Goal: Task Accomplishment & Management: Use online tool/utility

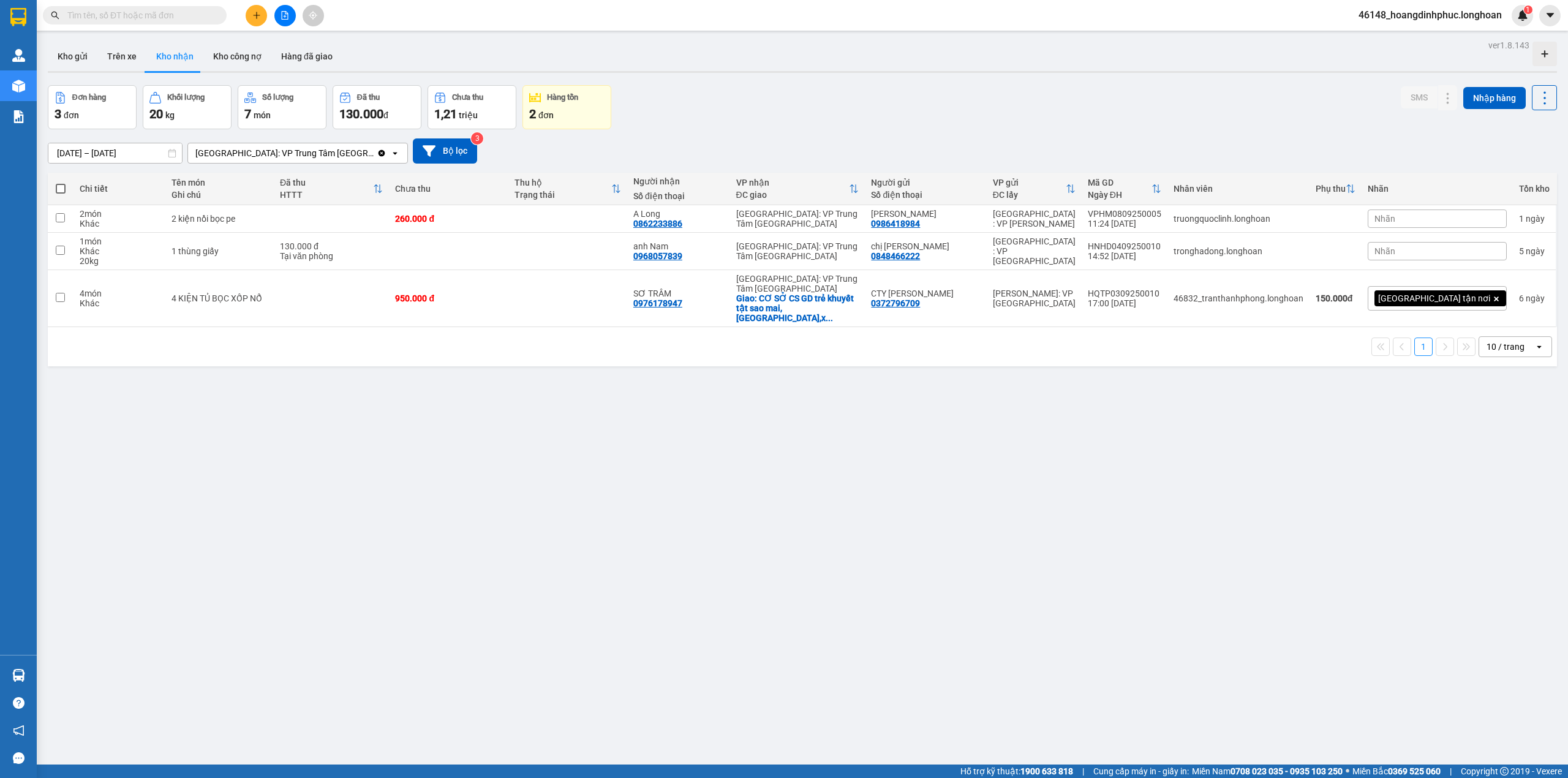
click at [293, 10] on button at bounding box center [285, 16] width 22 height 22
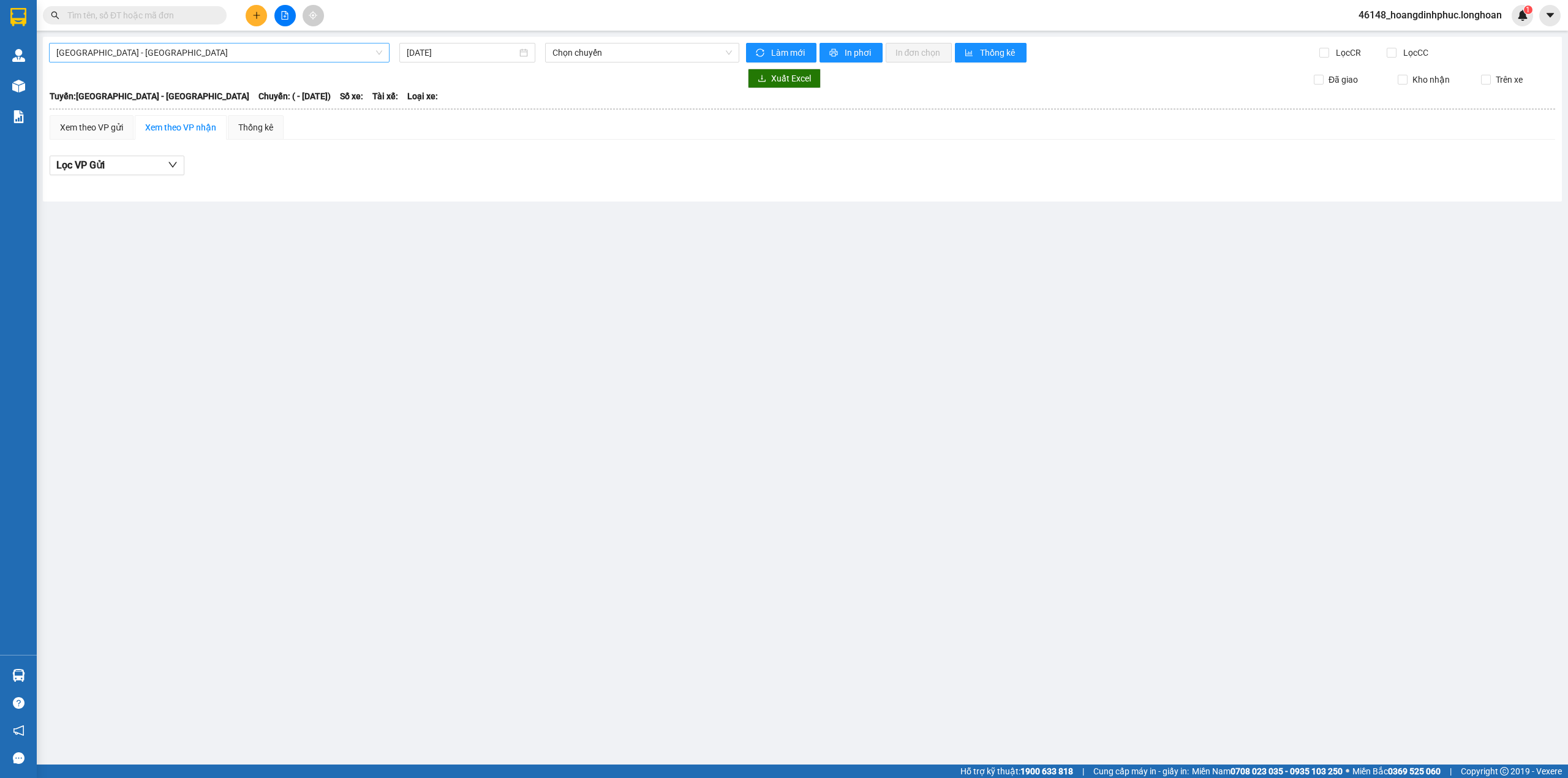
click at [304, 57] on span "[GEOGRAPHIC_DATA] - [GEOGRAPHIC_DATA]" at bounding box center [220, 53] width 326 height 19
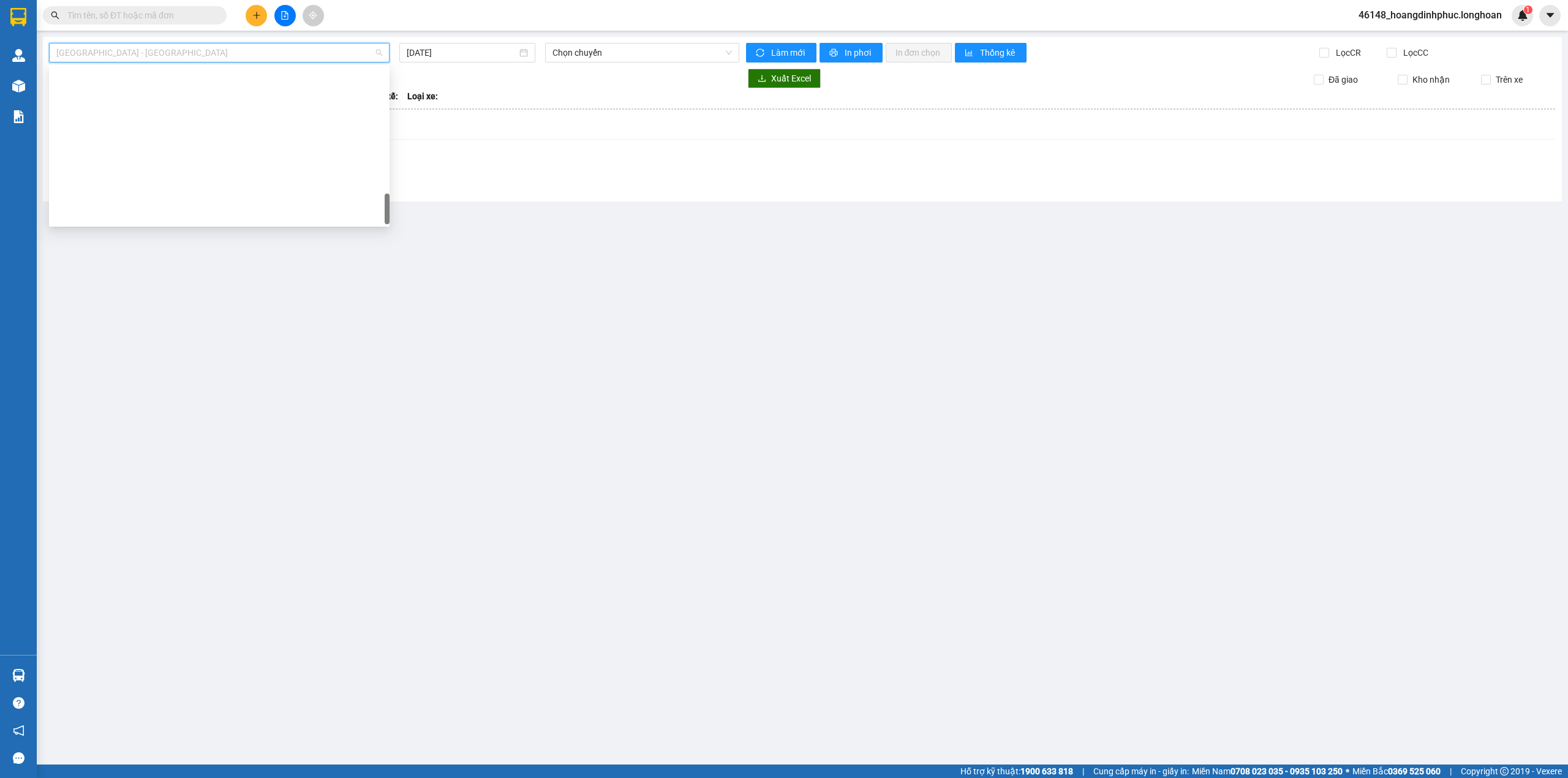
scroll to position [843, 0]
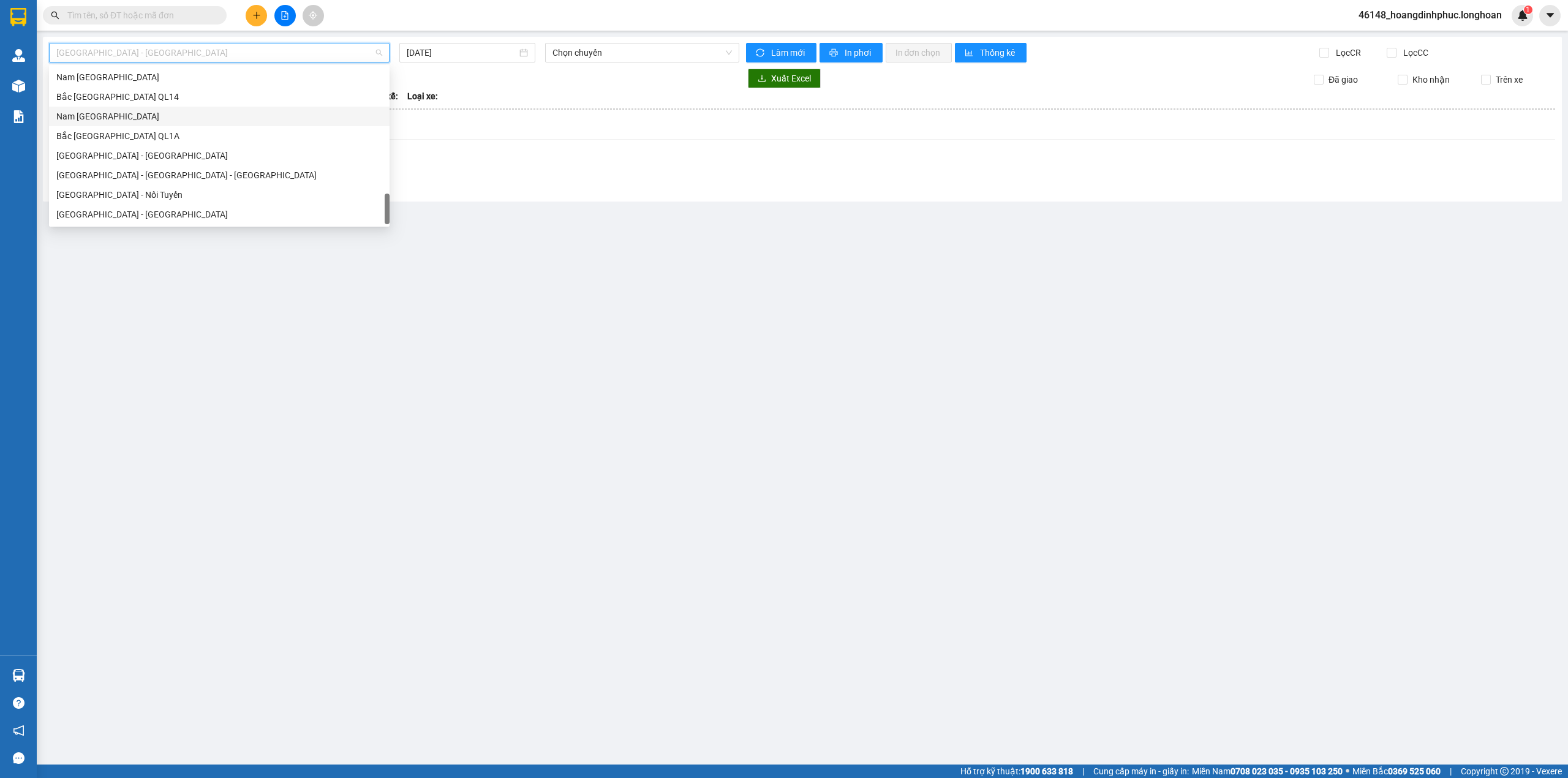
click at [164, 117] on div "Nam [GEOGRAPHIC_DATA]" at bounding box center [220, 116] width 326 height 13
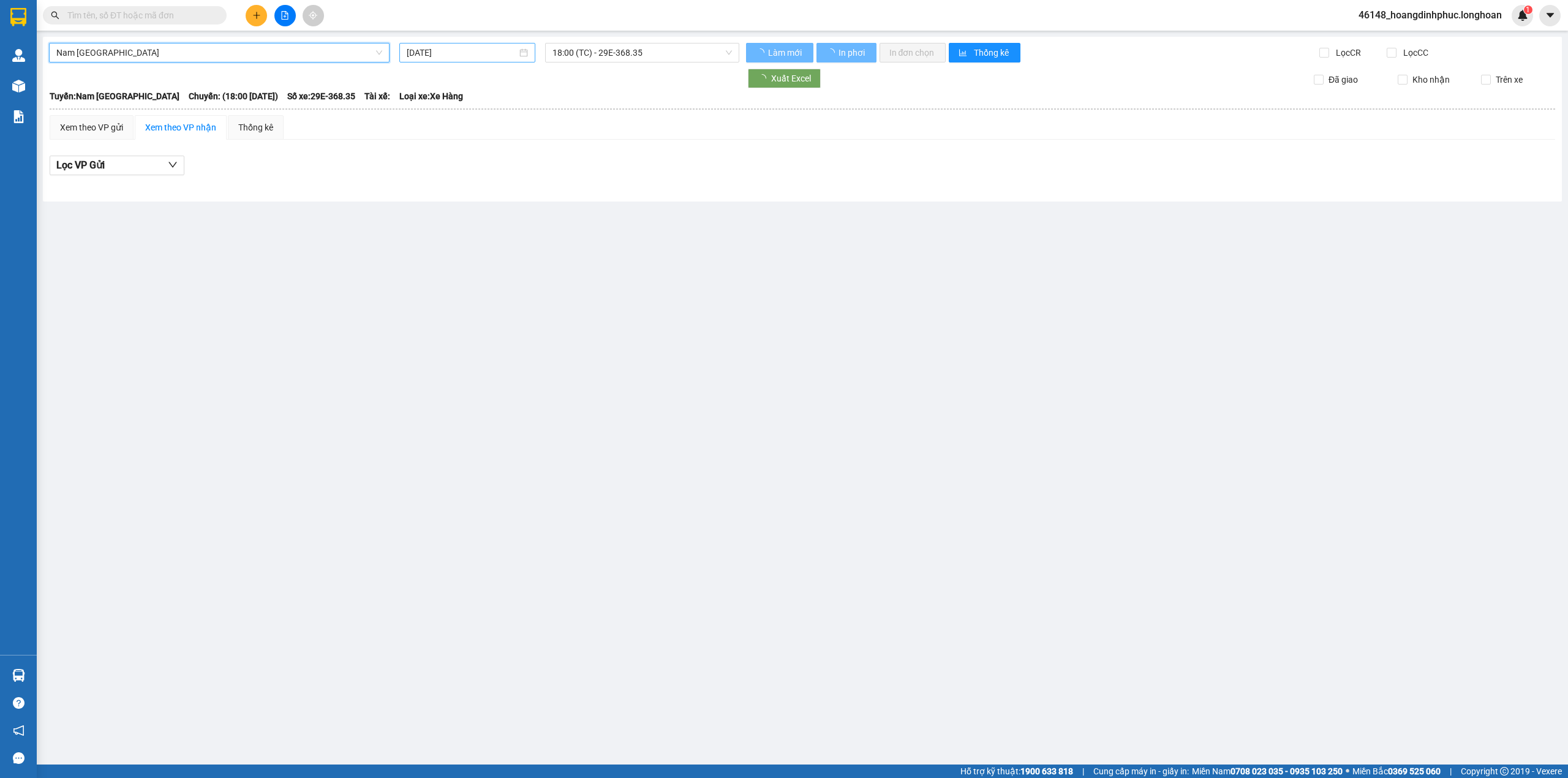
click at [429, 48] on input "[DATE]" at bounding box center [462, 52] width 110 height 13
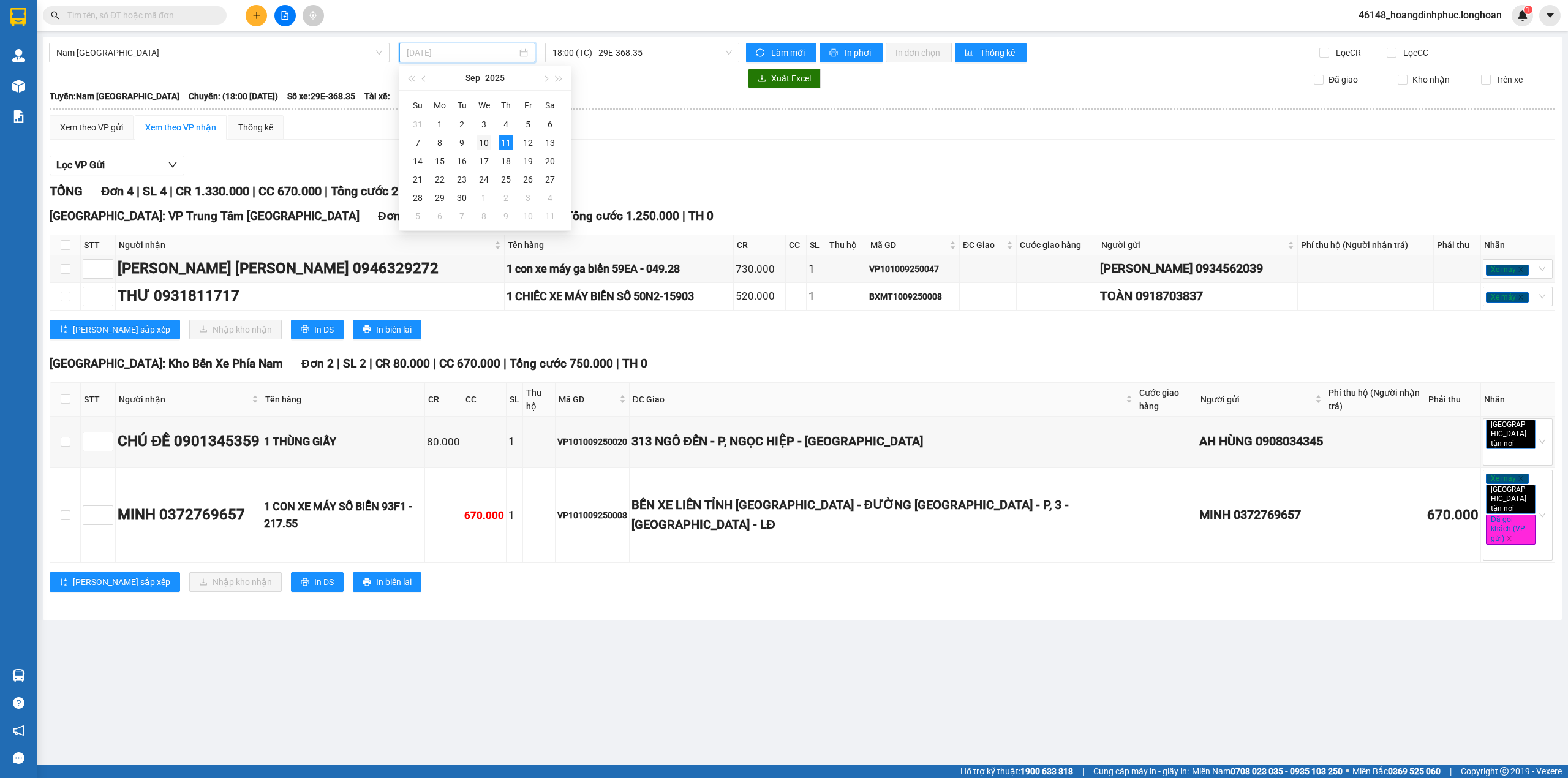
click at [477, 141] on div "10" at bounding box center [484, 142] width 15 height 15
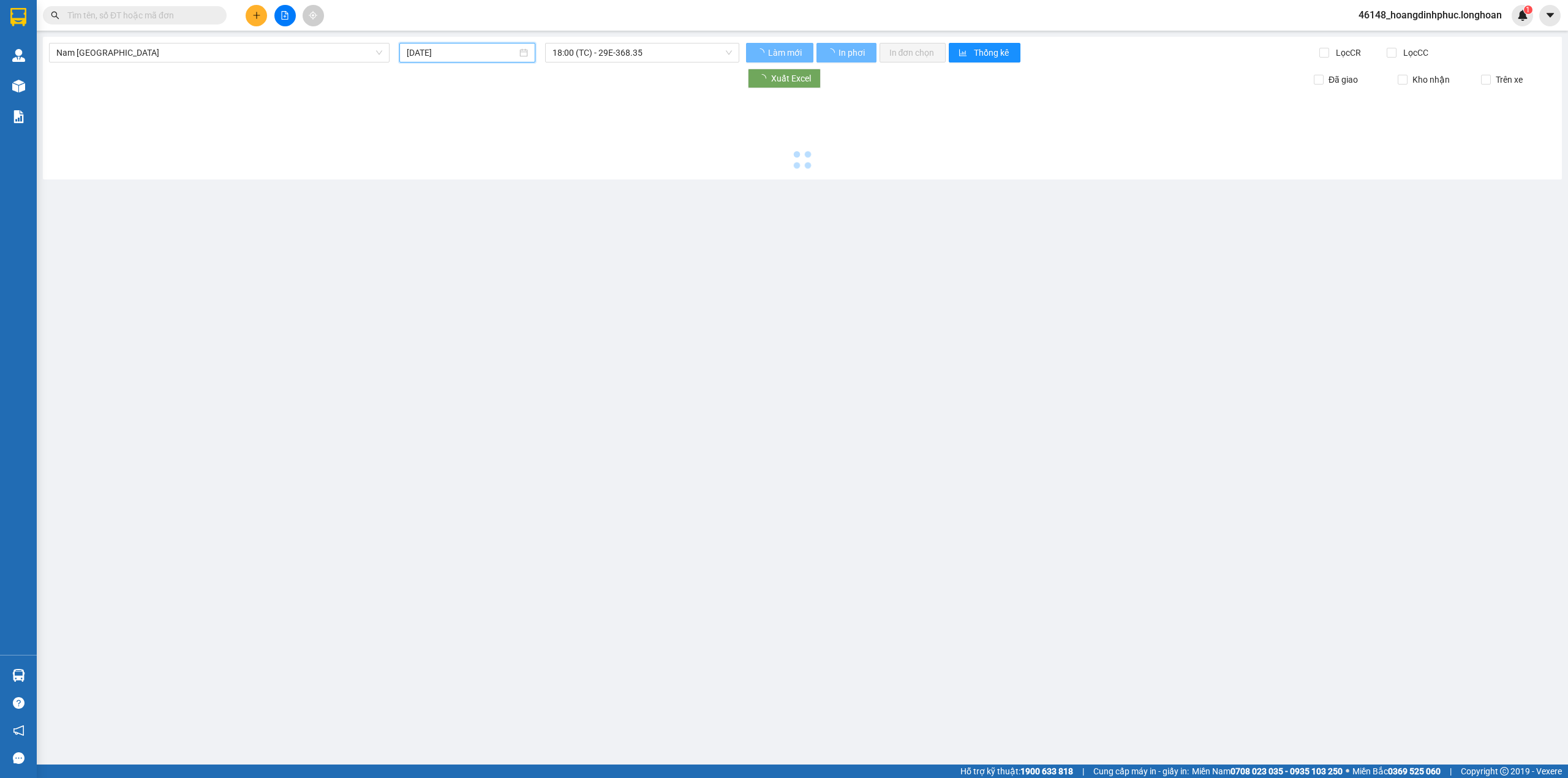
type input "[DATE]"
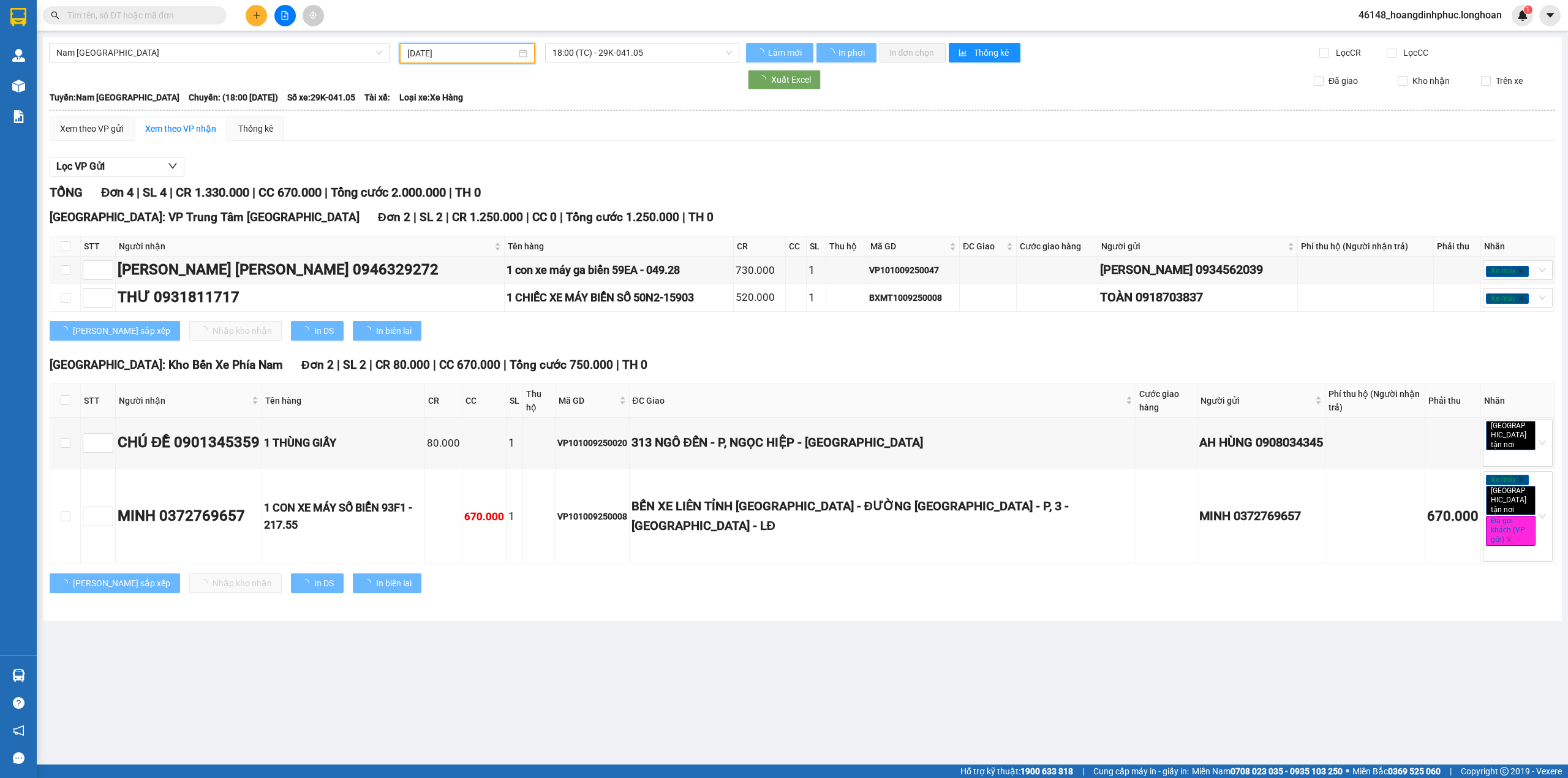
click at [616, 64] on div "Nam [GEOGRAPHIC_DATA] QL1A [DATE] 18:00 (TC) - 29K-041.05 Làm mới In phơi In đơ…" at bounding box center [802, 328] width 1519 height 585
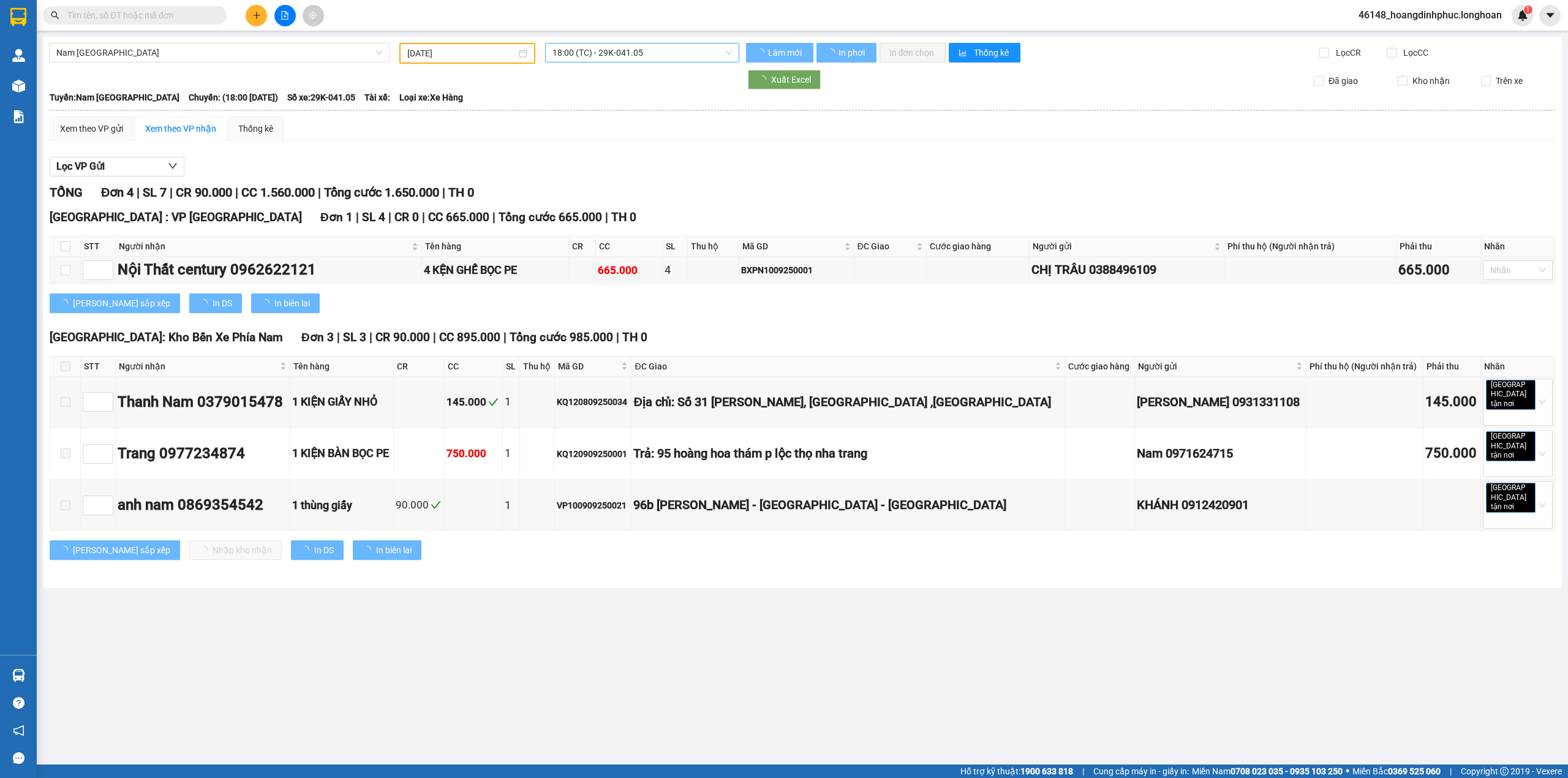
click at [634, 57] on span "18:00 (TC) - 29K-041.05" at bounding box center [643, 53] width 180 height 19
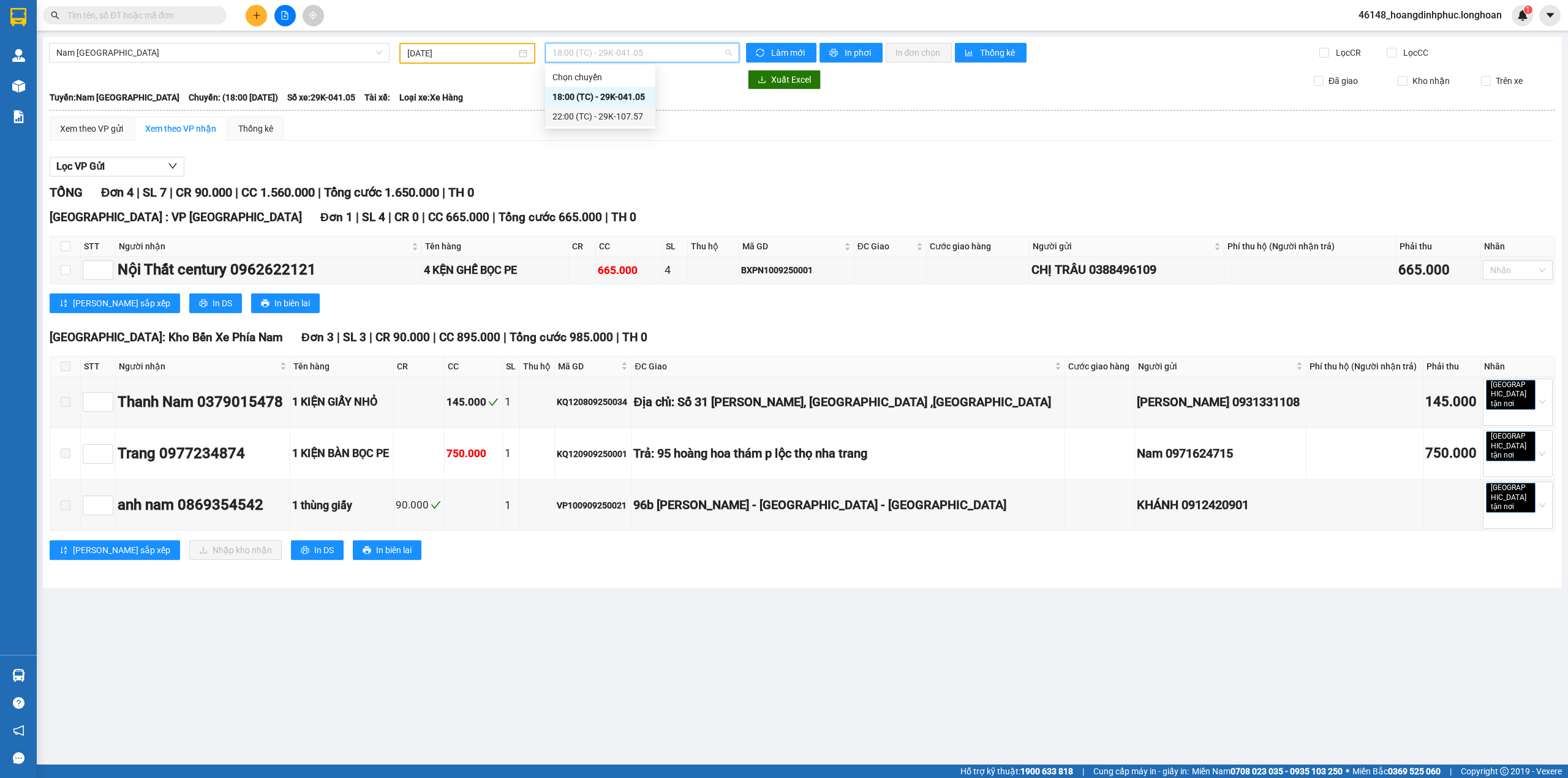
click at [627, 125] on div "22:00 (TC) - 29K-107.57" at bounding box center [600, 116] width 110 height 19
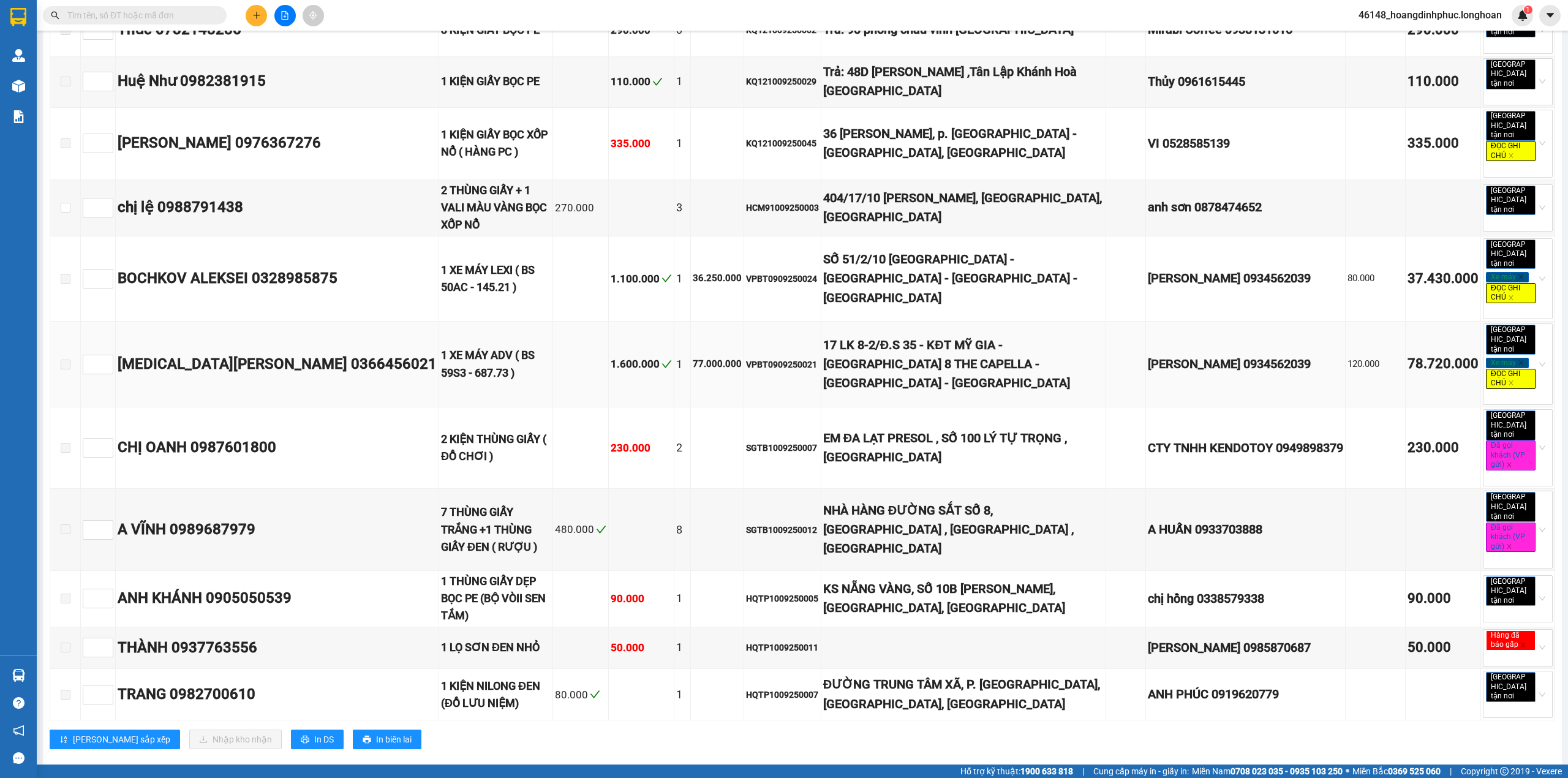
scroll to position [391, 0]
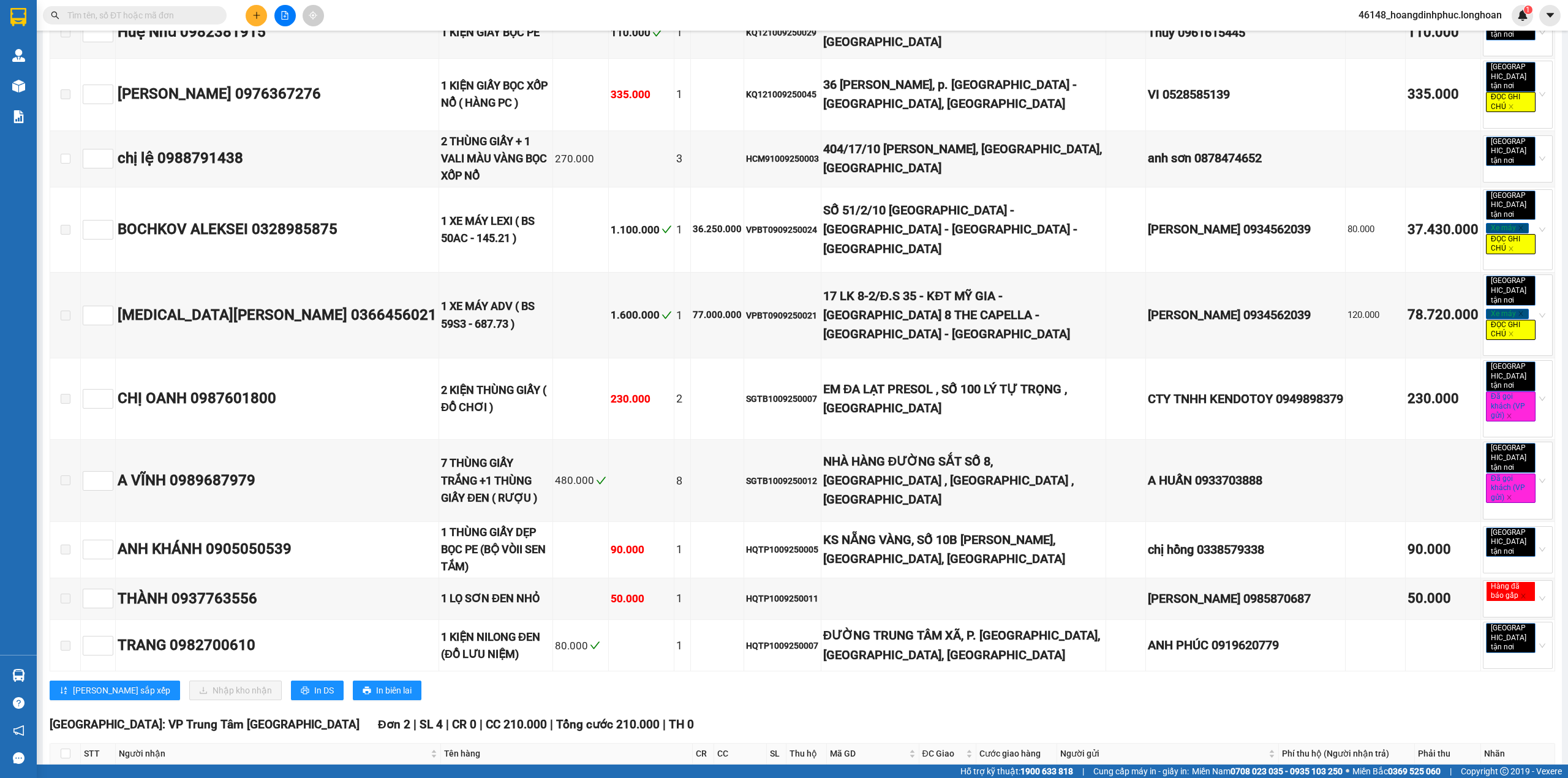
click at [57, 744] on th at bounding box center [65, 754] width 30 height 20
click at [61, 748] on input "checkbox" at bounding box center [65, 753] width 10 height 10
checkbox input "true"
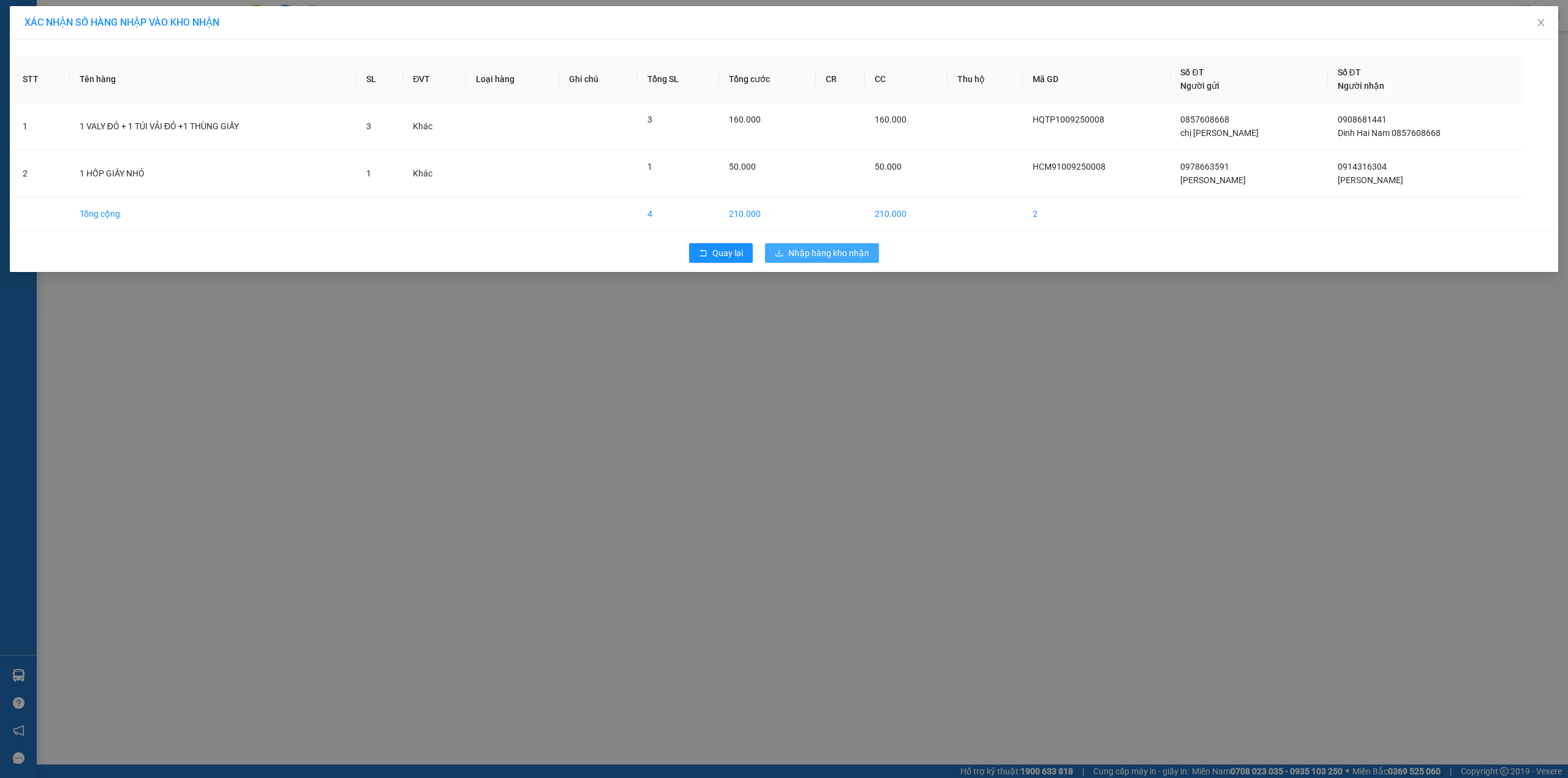
click at [832, 259] on span "Nhập hàng kho nhận" at bounding box center [828, 252] width 81 height 13
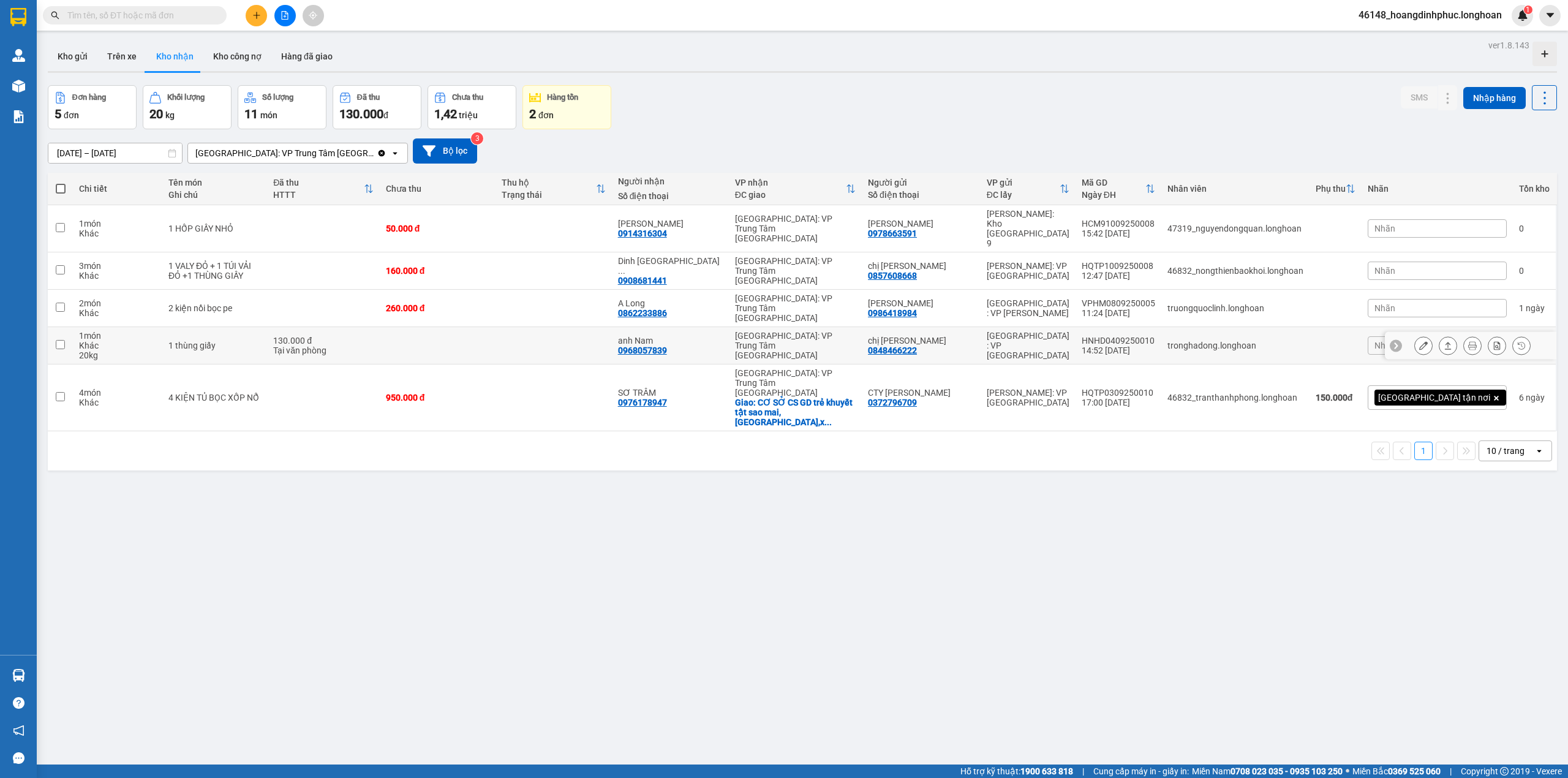
click at [1419, 341] on icon at bounding box center [1423, 345] width 9 height 9
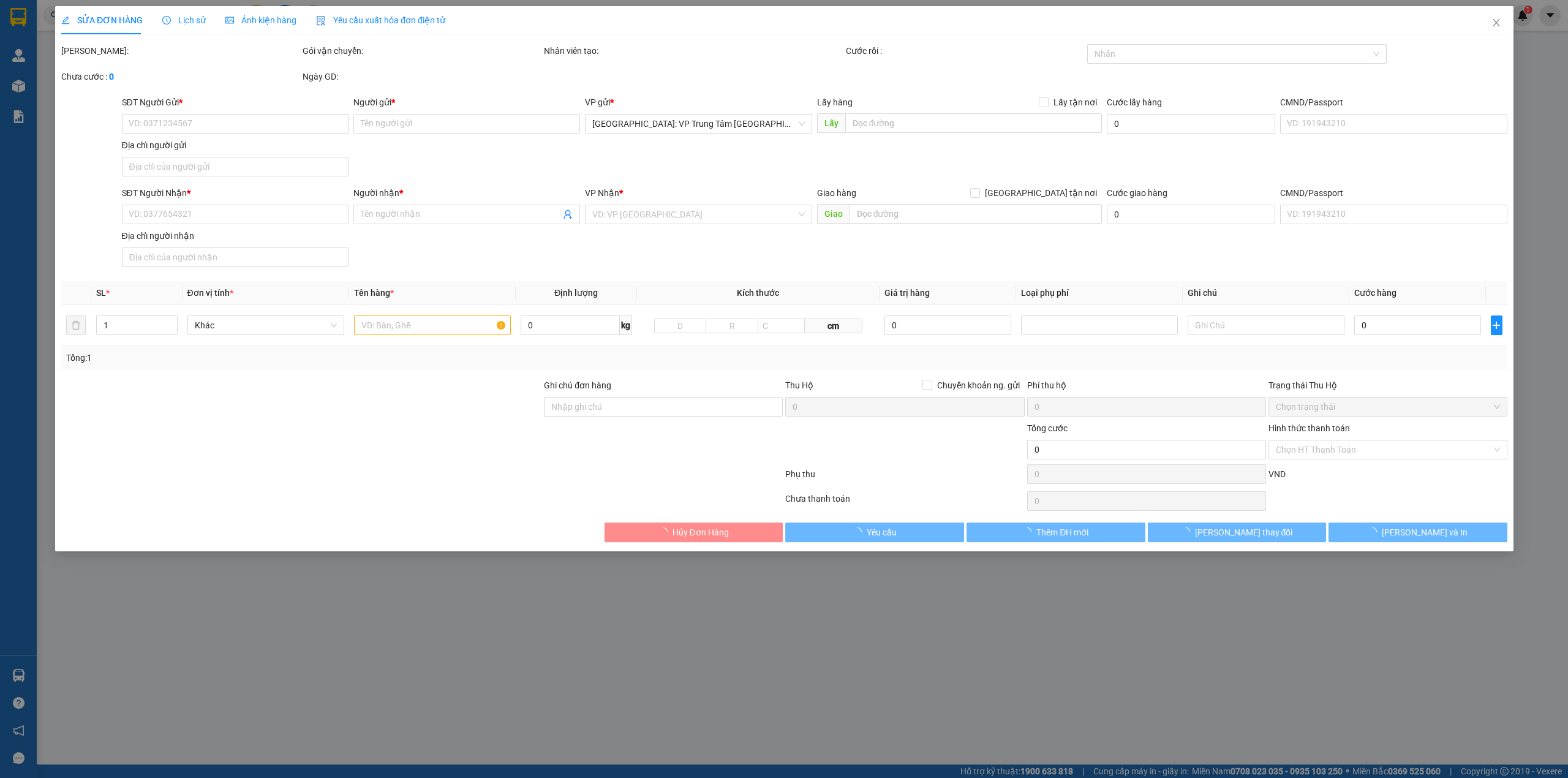
type input "0848466222"
type input "chị Thu"
type input "0968057839"
type input "anh Nam"
type input "130.000"
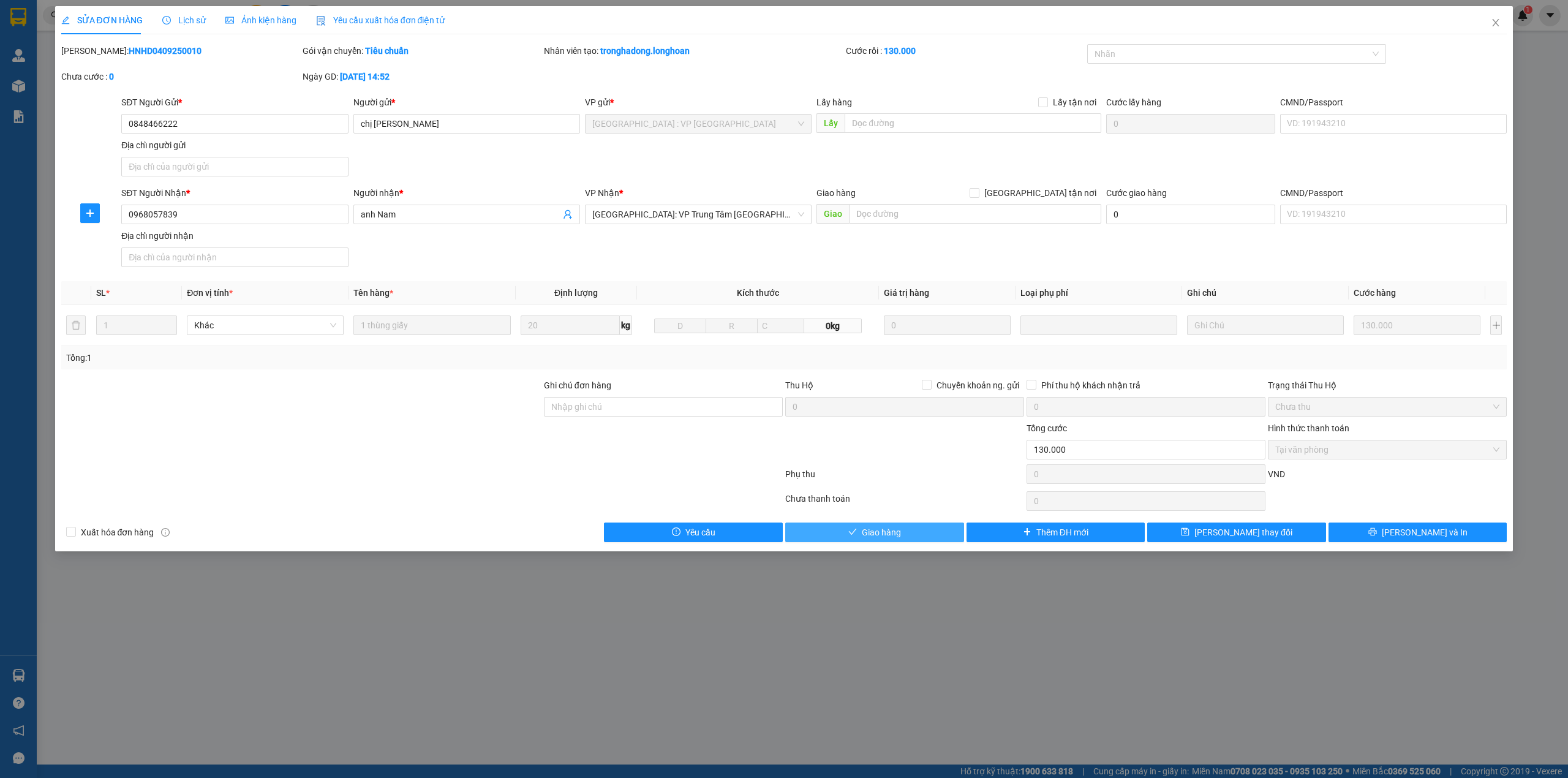
click at [928, 534] on button "Giao hàng" at bounding box center [875, 532] width 179 height 19
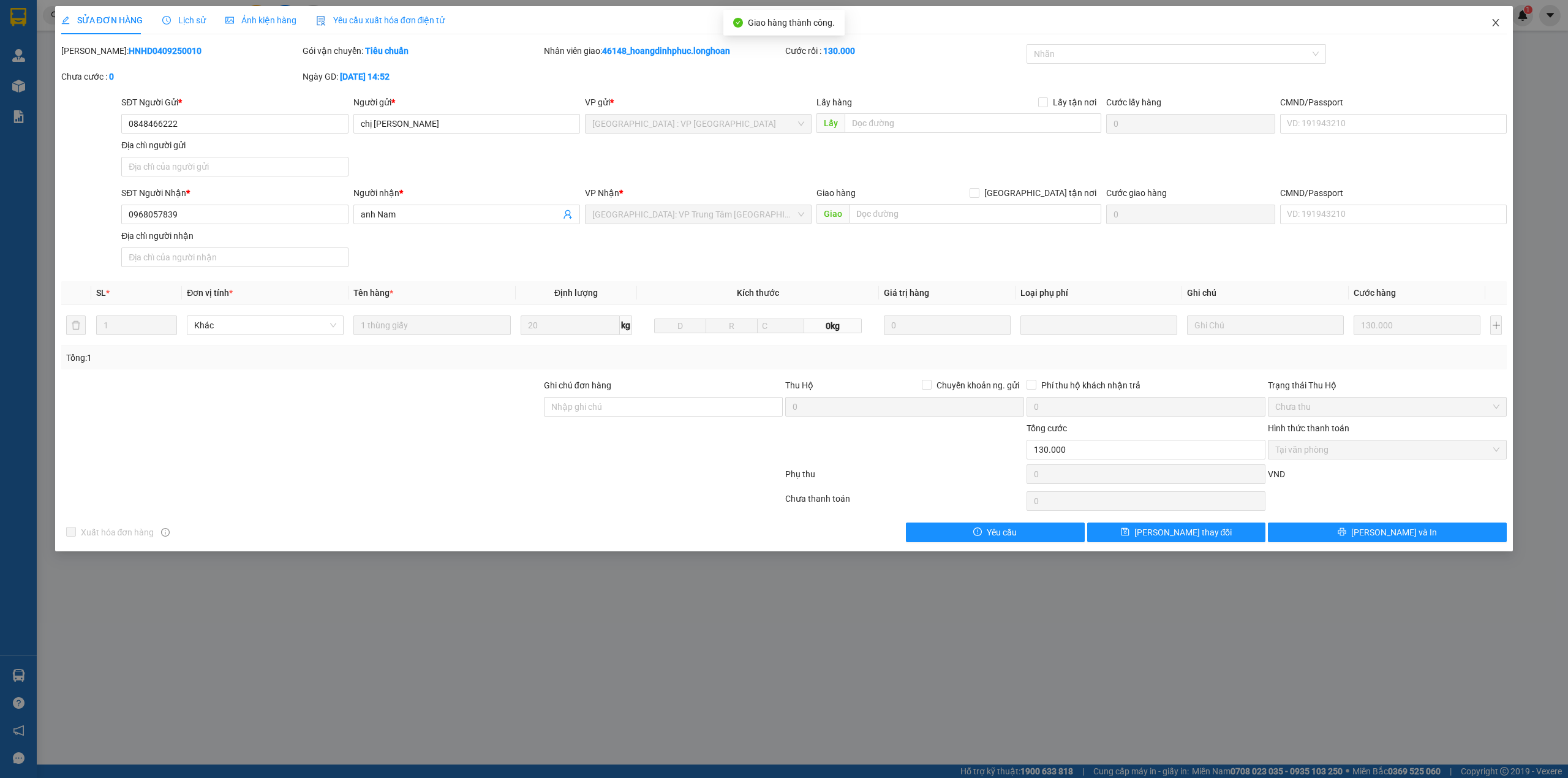
click at [1491, 23] on icon "close" at bounding box center [1496, 23] width 10 height 10
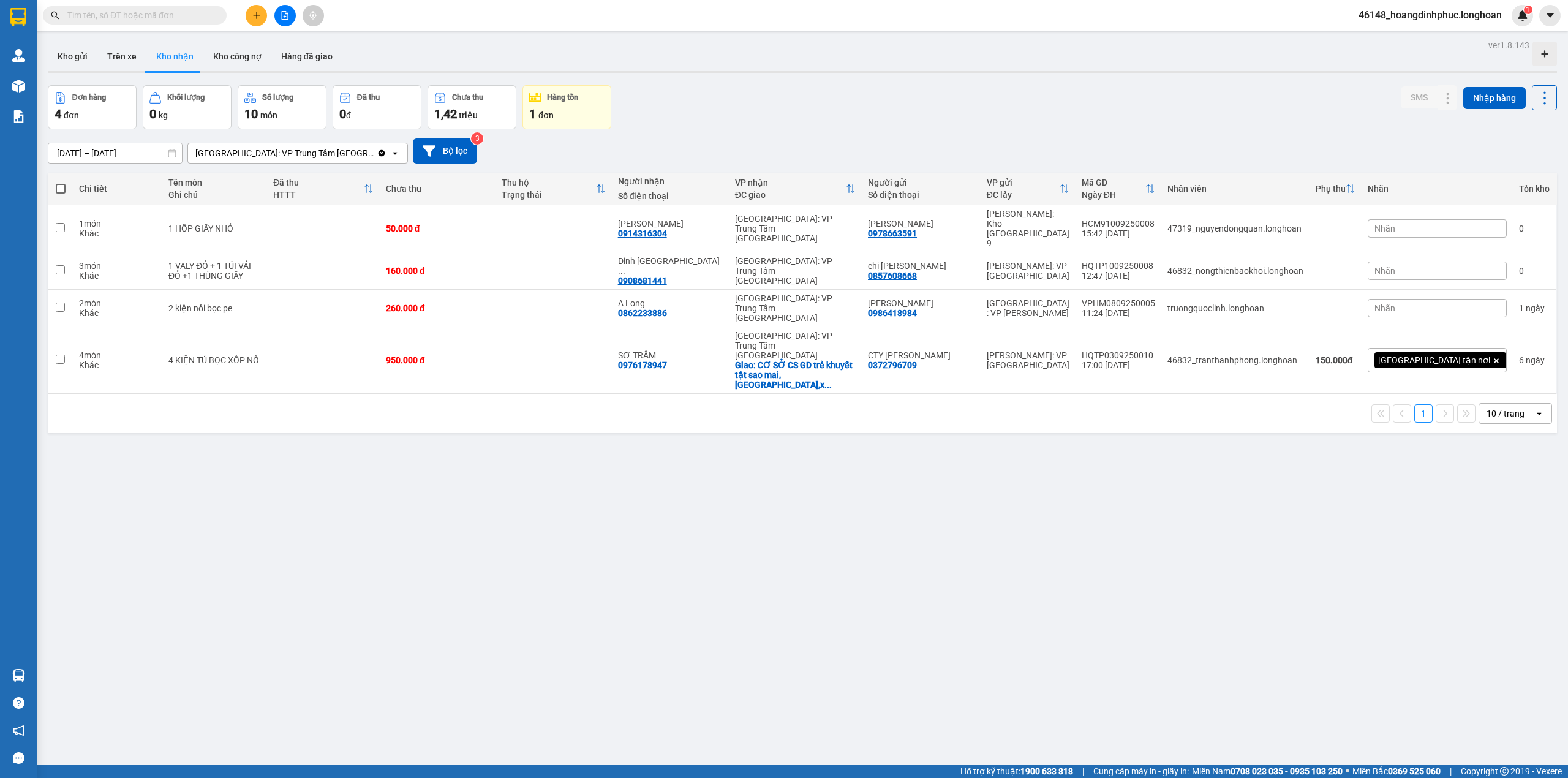
click at [209, 19] on input "text" at bounding box center [140, 15] width 144 height 13
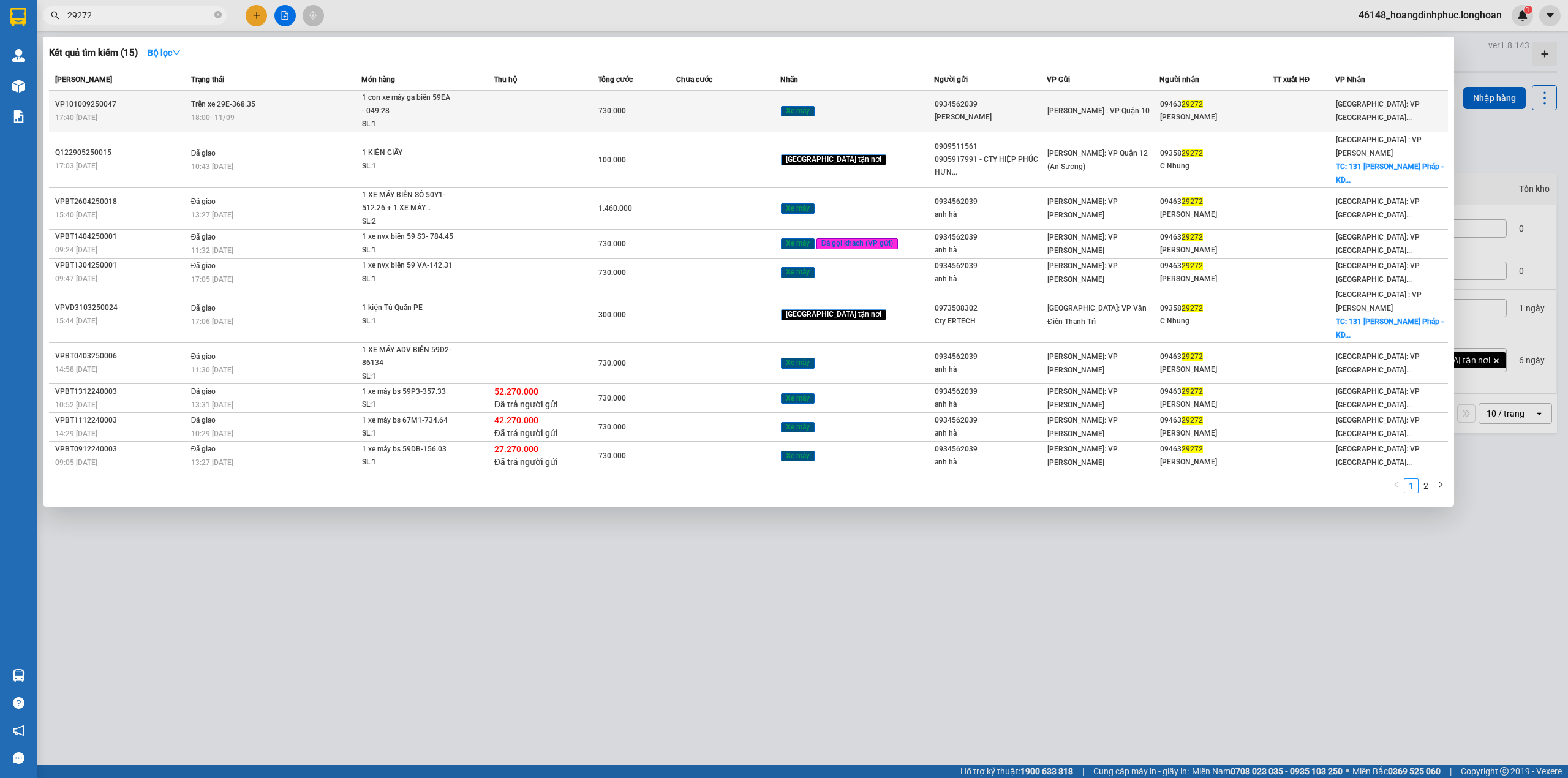
type input "29272"
click at [285, 100] on td "Trên xe 29E-368.35 18:00 - 11/09" at bounding box center [275, 112] width 174 height 42
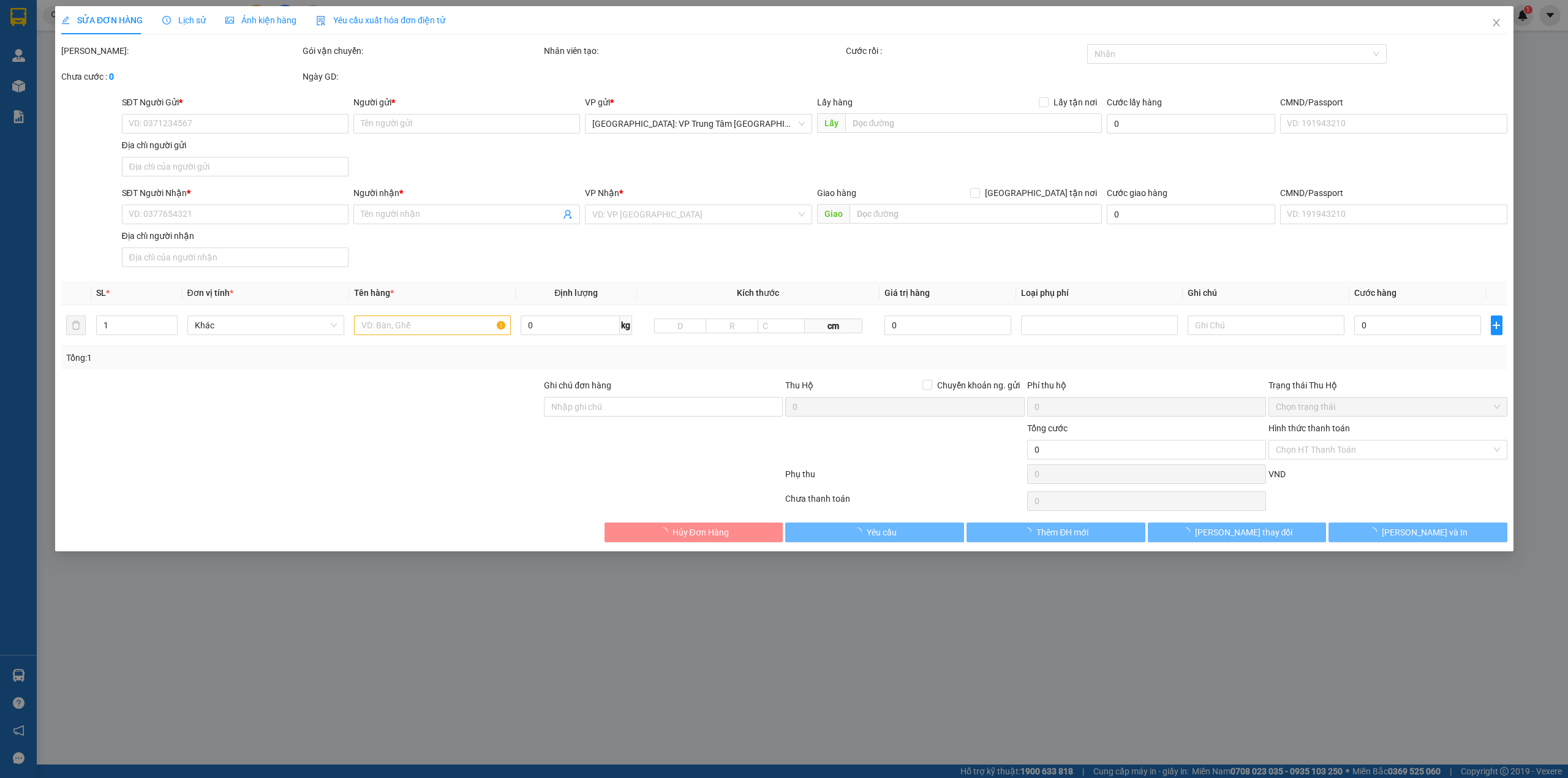
type input "0934562039"
type input "[PERSON_NAME]"
type input "0946329272"
type input "[PERSON_NAME]"
type input "CÓ CHÌA KHÓA VÀ CAVET ĐI KÈM"
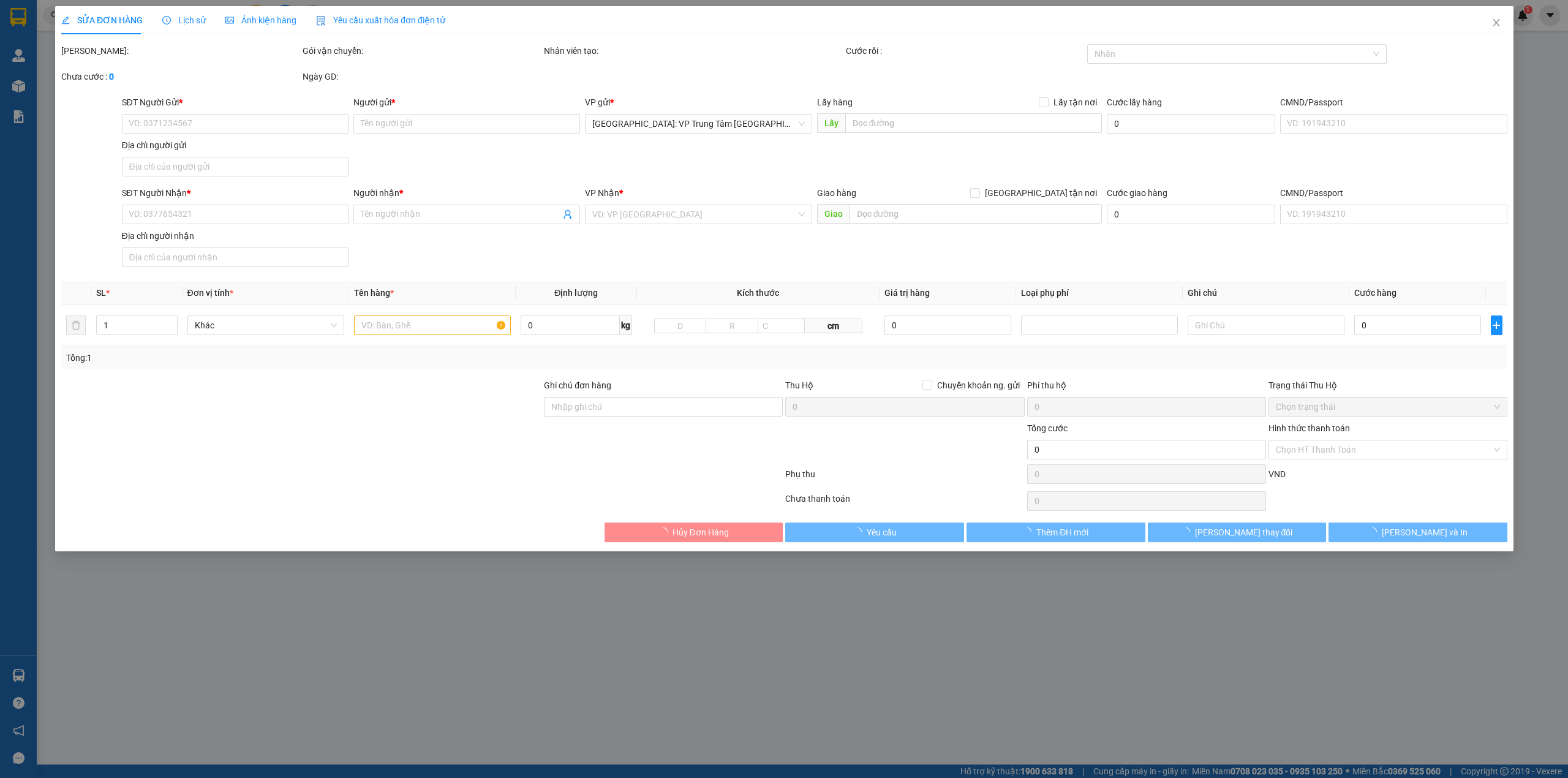
type input "730.000"
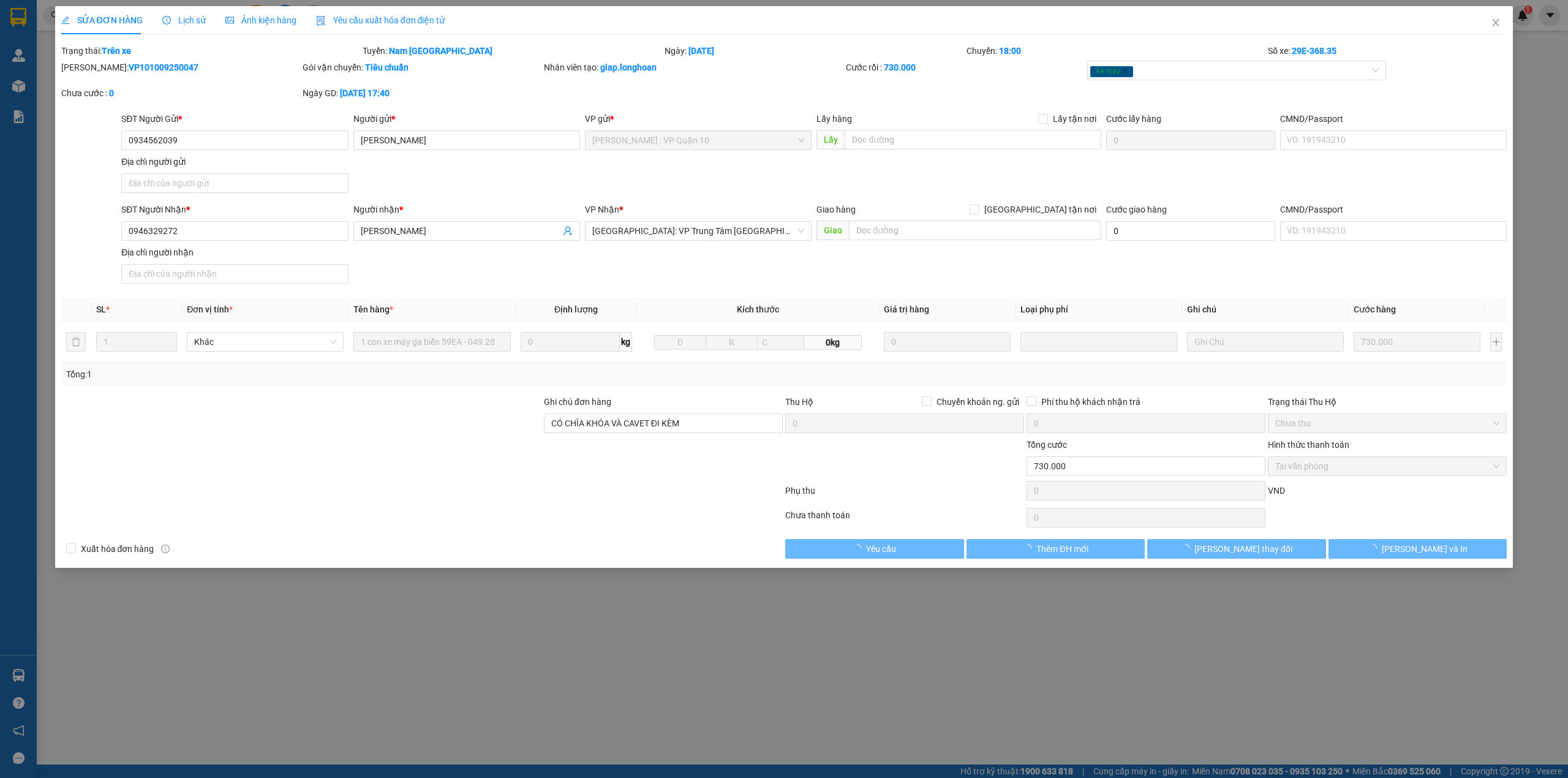
click at [186, 34] on div "SỬA ĐƠN HÀNG Lịch sử Ảnh kiện hàng Yêu cầu xuất hóa đơn điện tử Total Paid Fee …" at bounding box center [784, 283] width 1446 height 553
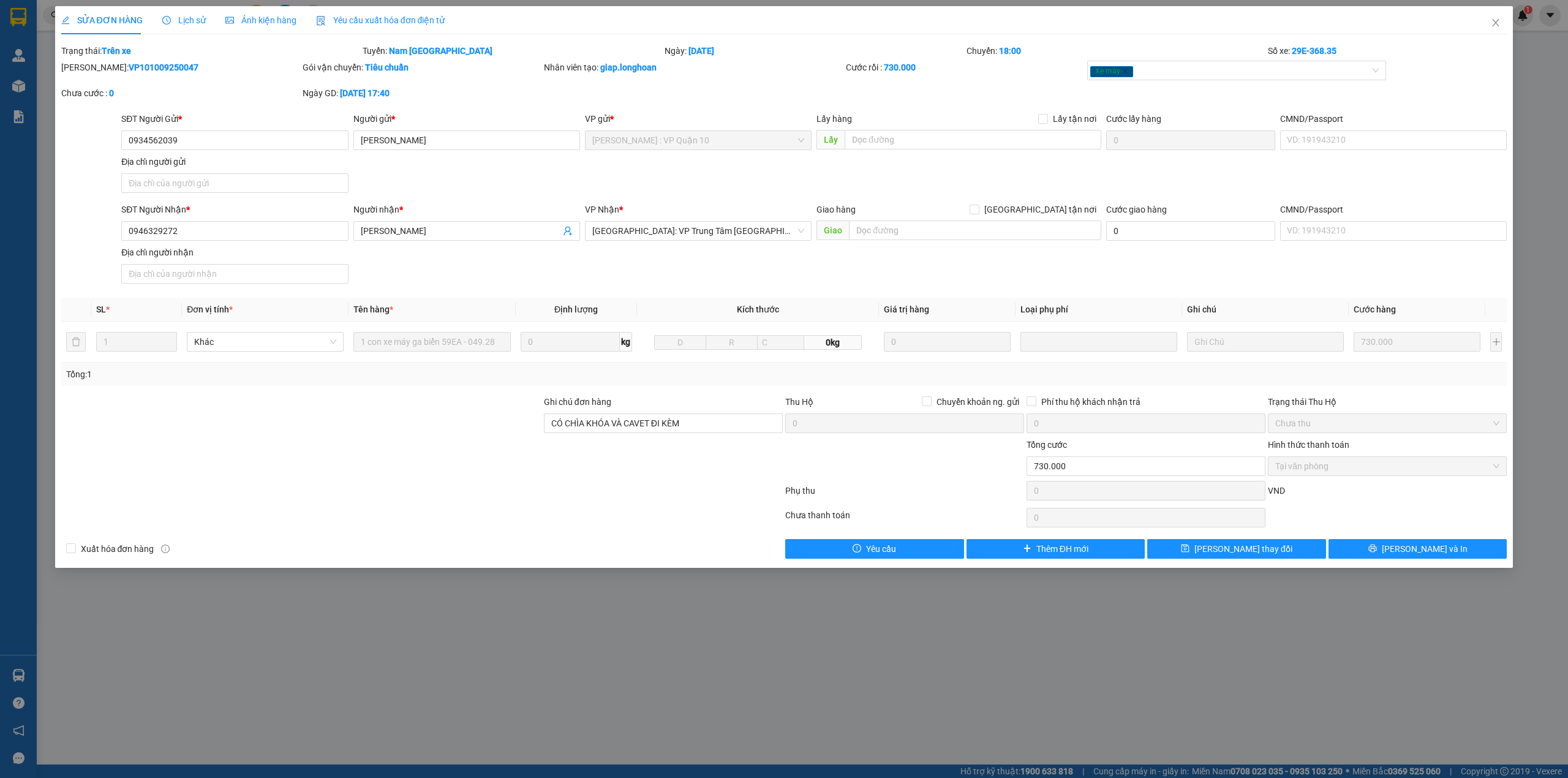
click at [182, 30] on div "Lịch sử" at bounding box center [184, 20] width 43 height 28
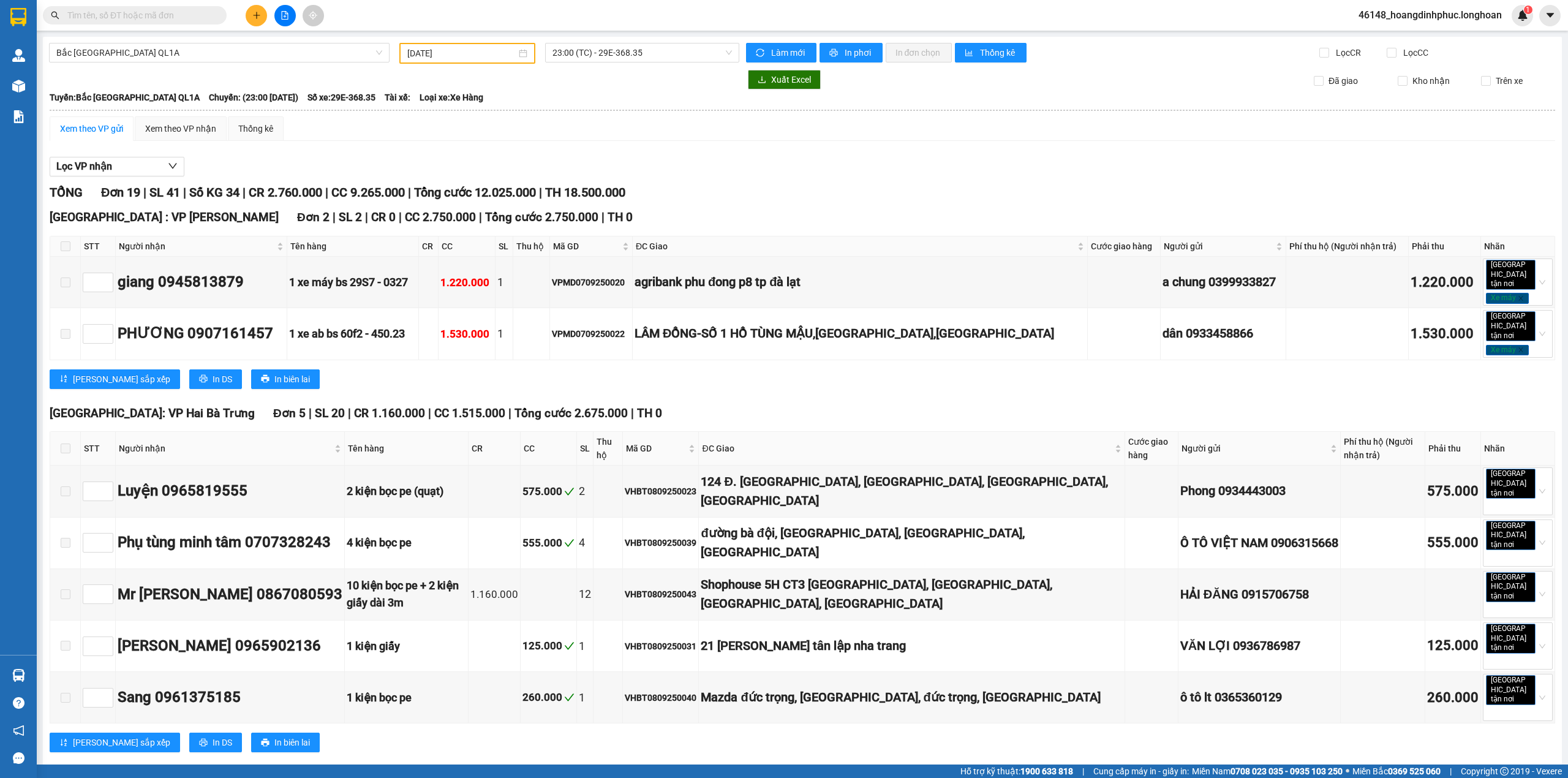
click at [488, 53] on input "08/09/2025" at bounding box center [462, 53] width 109 height 13
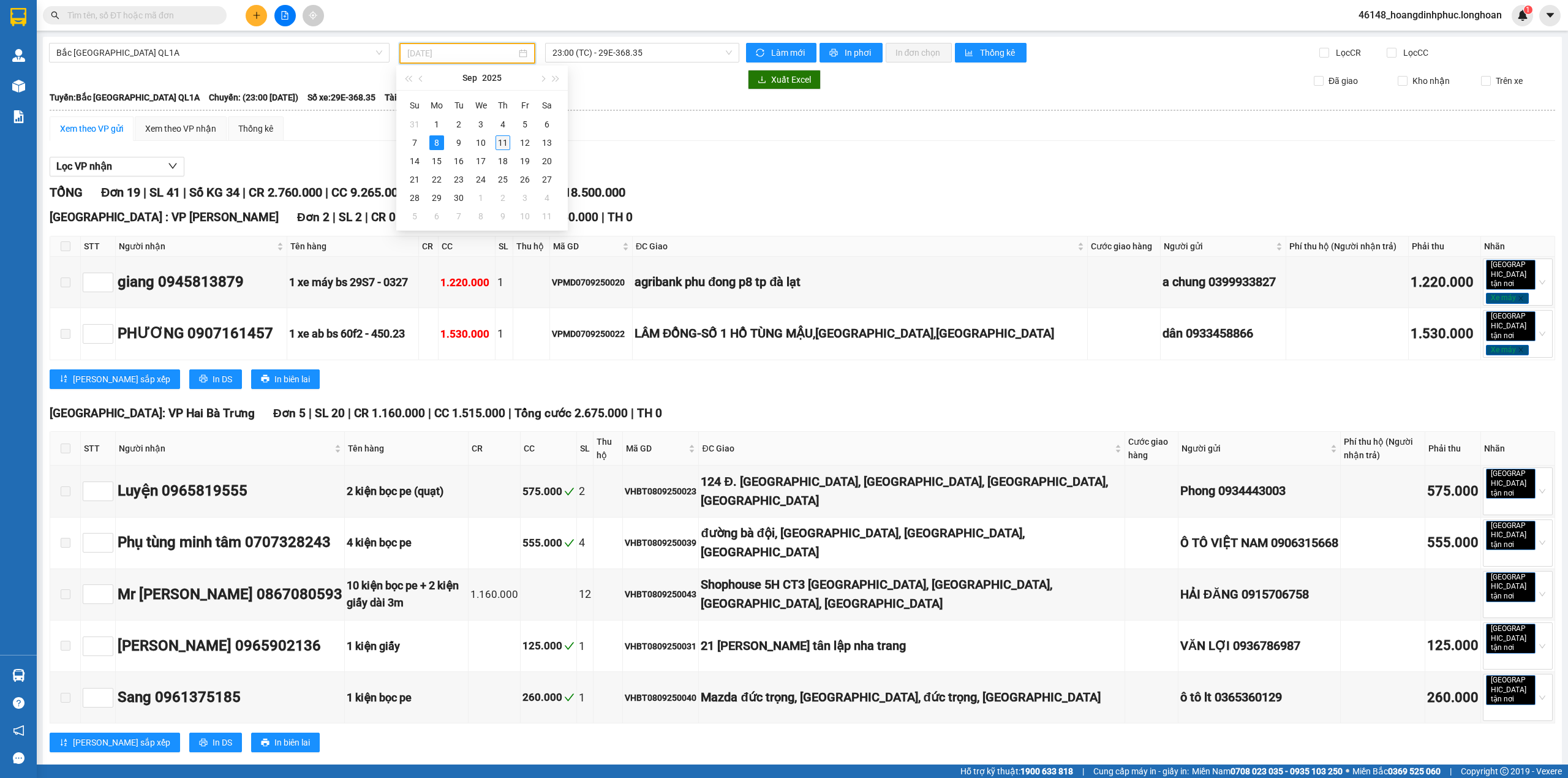
click at [502, 140] on div "11" at bounding box center [502, 142] width 15 height 15
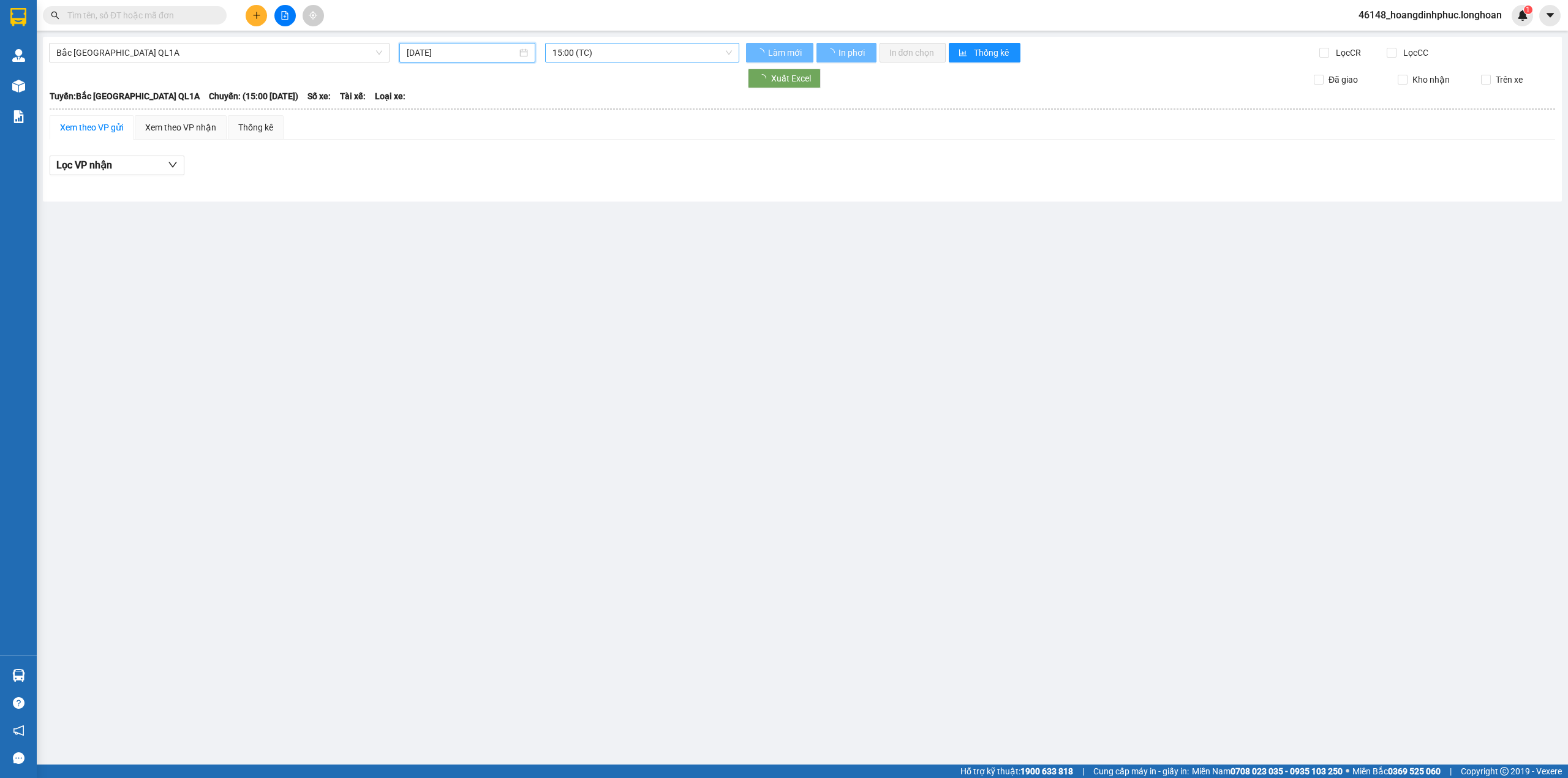
click at [664, 54] on span "15:00 (TC)" at bounding box center [643, 53] width 180 height 19
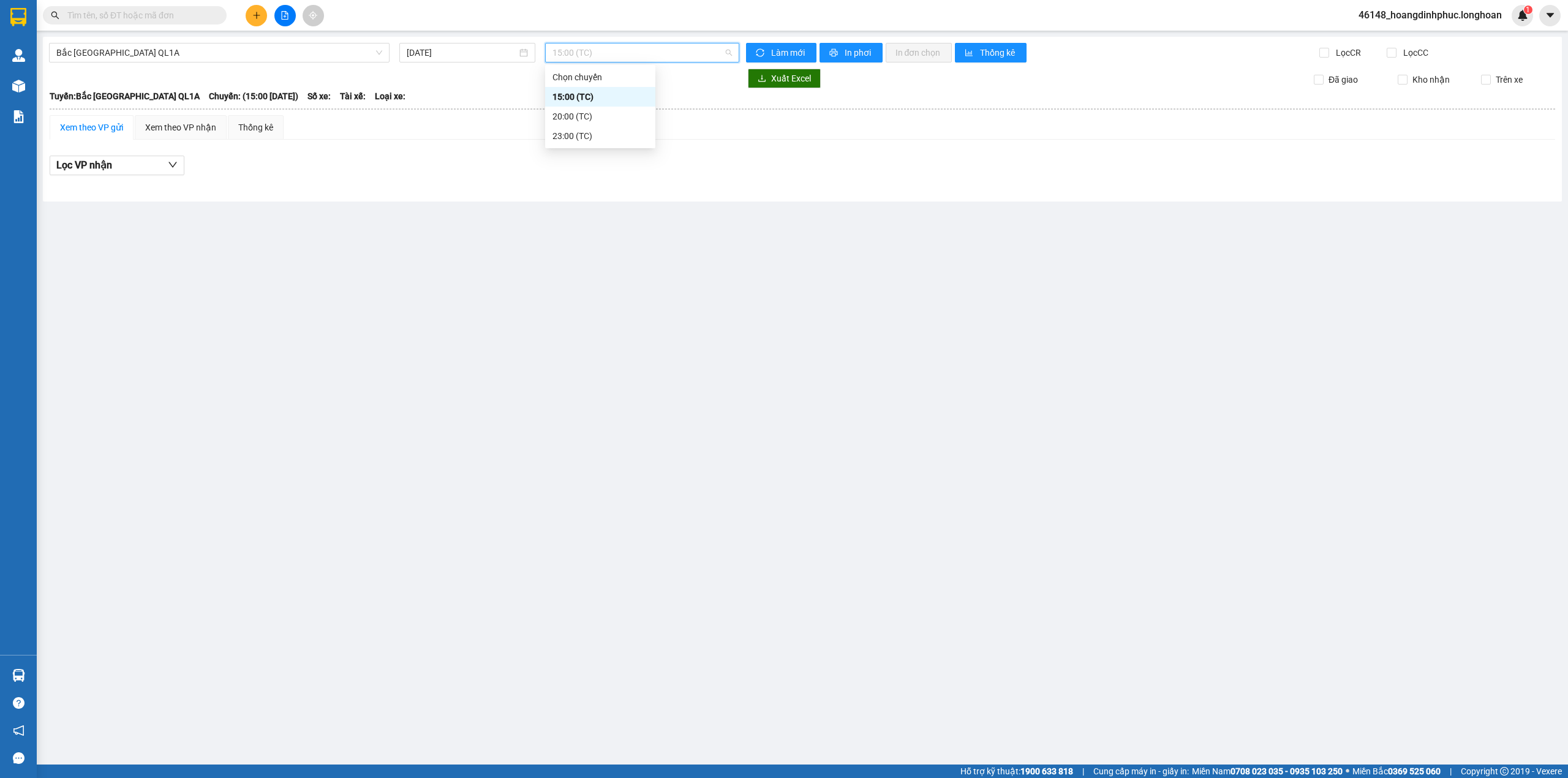
click at [664, 54] on span "15:00 (TC)" at bounding box center [643, 53] width 180 height 19
click at [456, 54] on input "[DATE]" at bounding box center [462, 52] width 110 height 13
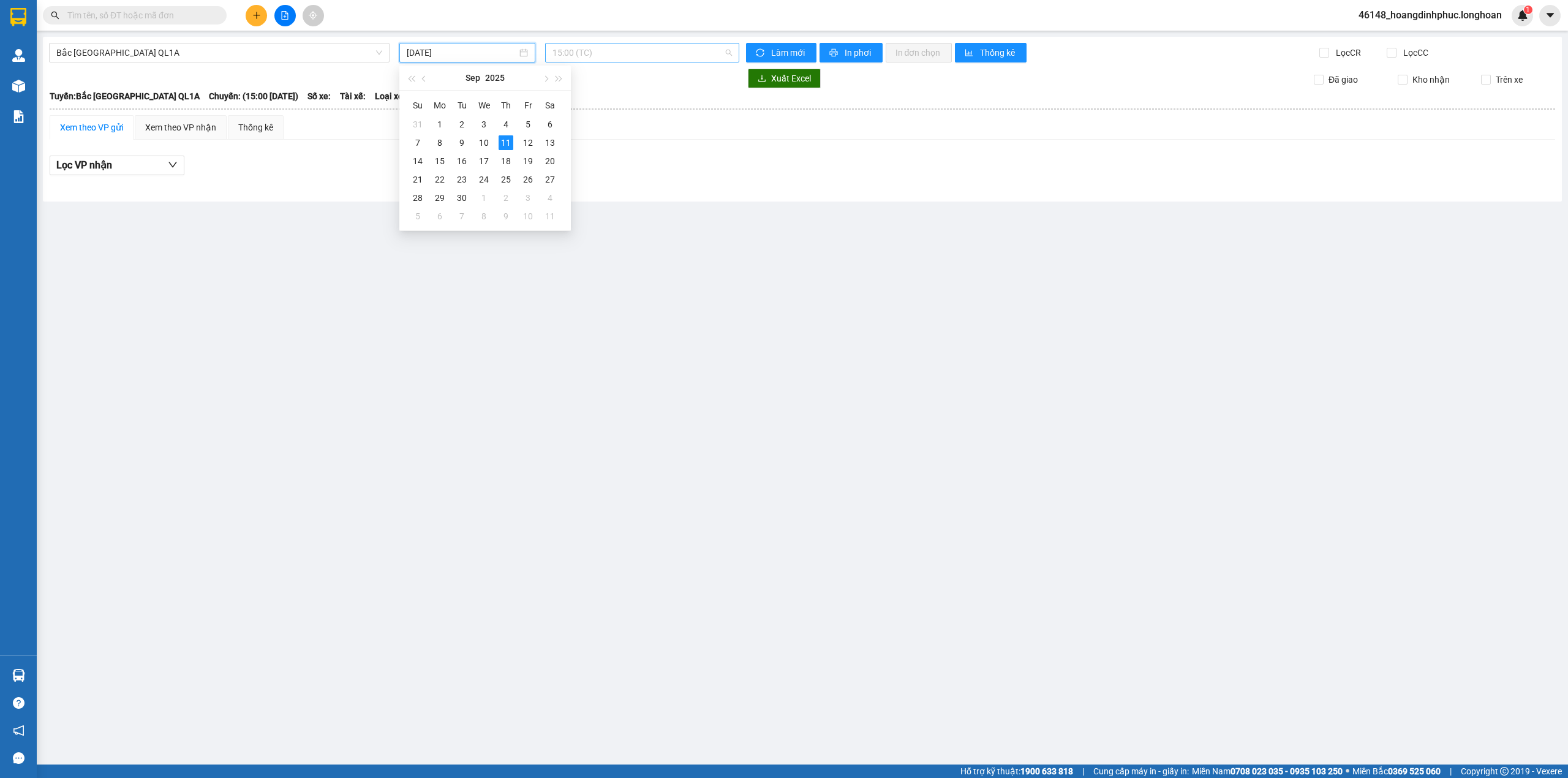
click at [618, 54] on span "15:00 (TC)" at bounding box center [643, 53] width 180 height 19
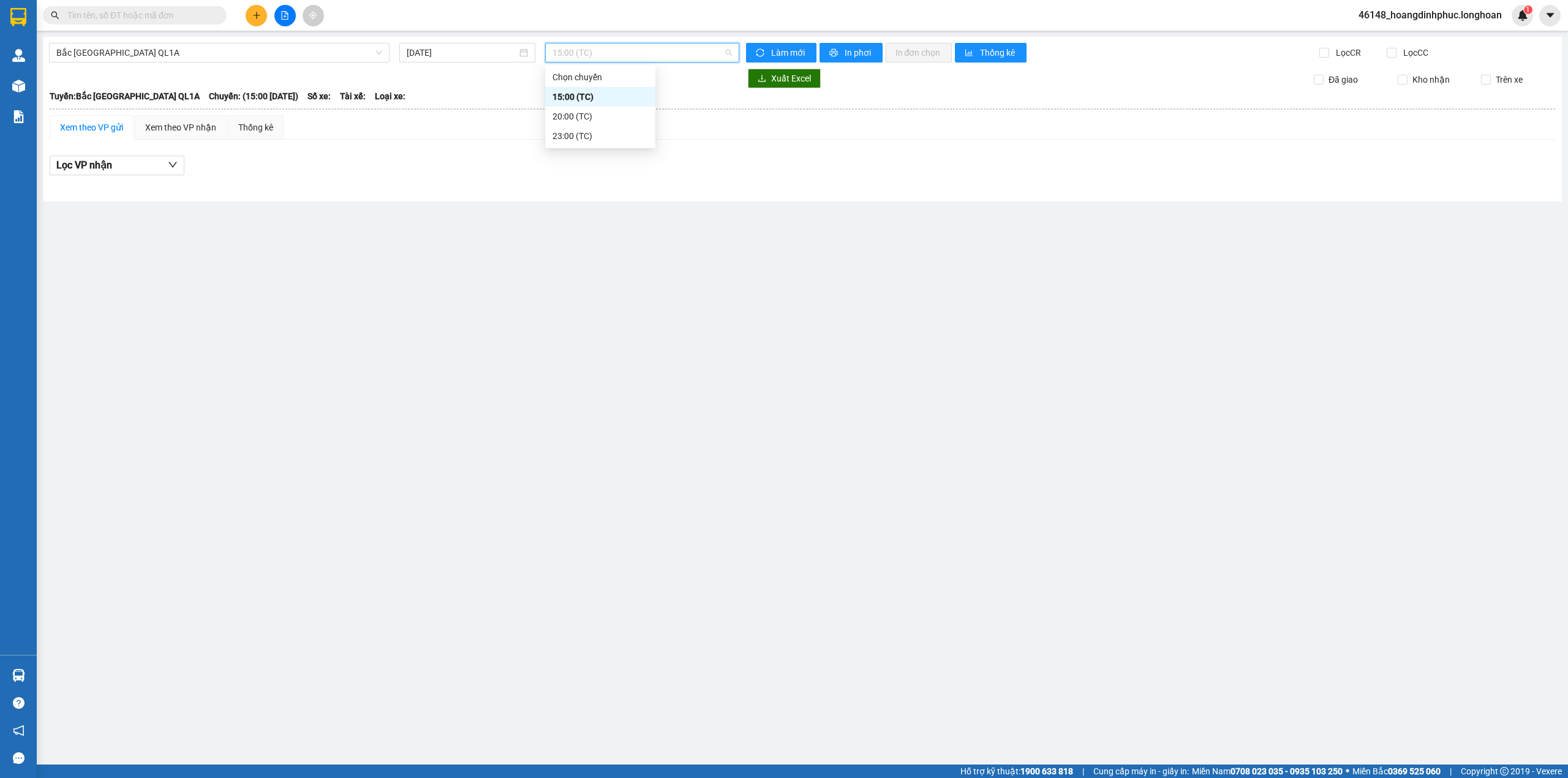
click at [611, 106] on div "20:00 (TC)" at bounding box center [600, 116] width 110 height 19
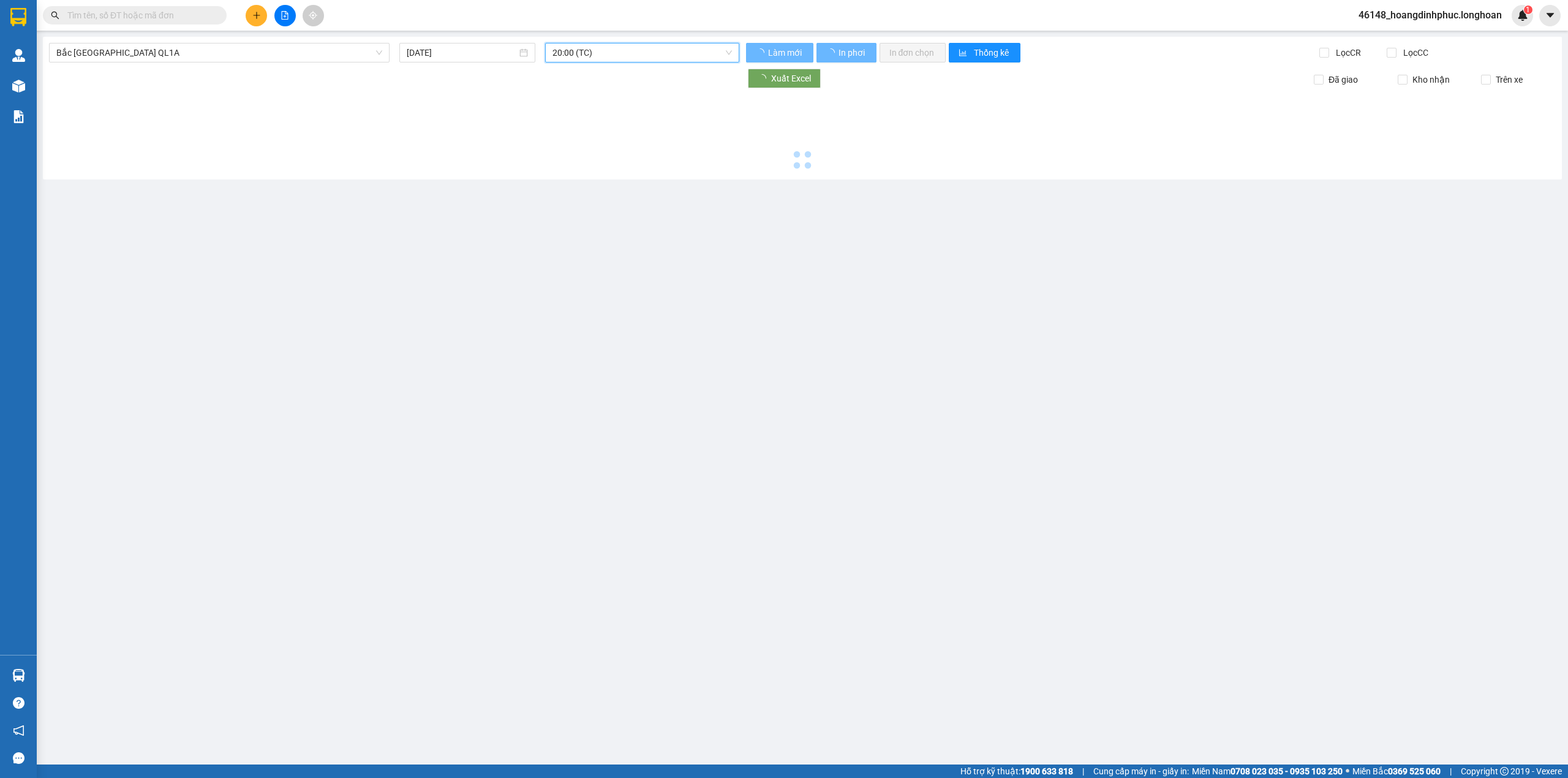
click at [620, 55] on span "20:00 (TC)" at bounding box center [643, 53] width 180 height 19
click at [591, 137] on div "23:00 (TC)" at bounding box center [600, 135] width 95 height 13
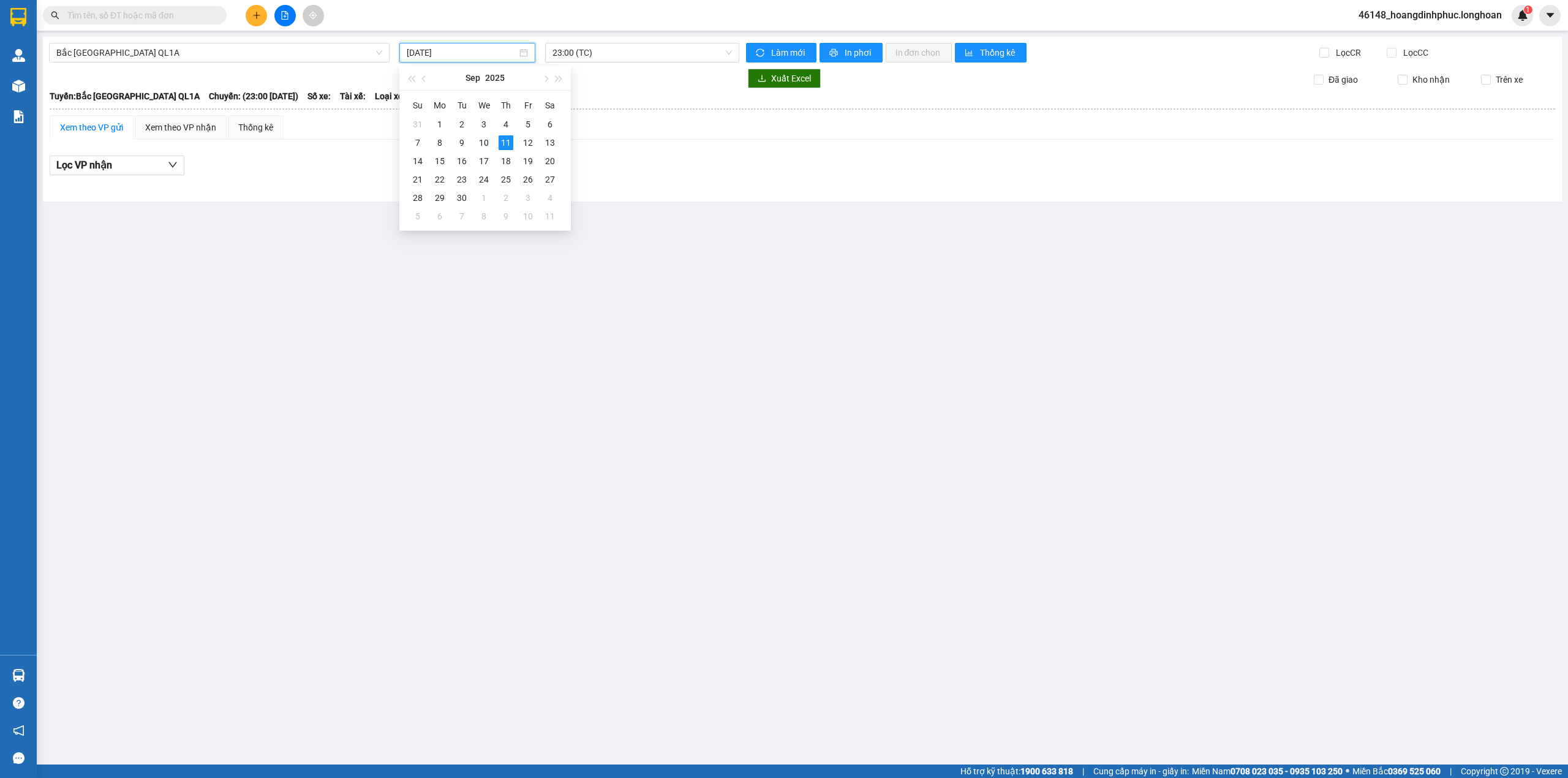
click at [498, 54] on input "[DATE]" at bounding box center [462, 52] width 110 height 13
click at [488, 138] on div "10" at bounding box center [484, 142] width 15 height 15
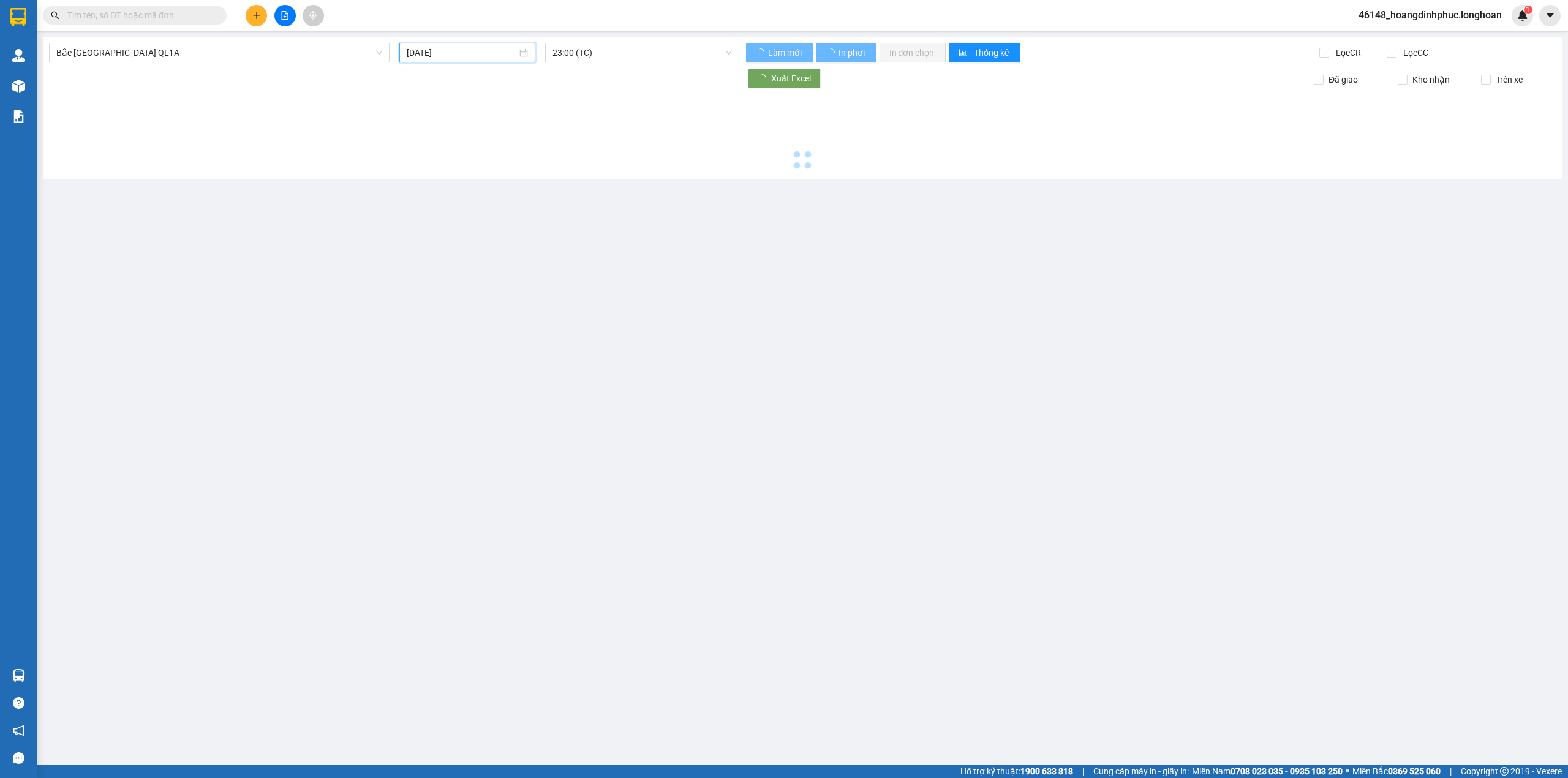
type input "10/09/2025"
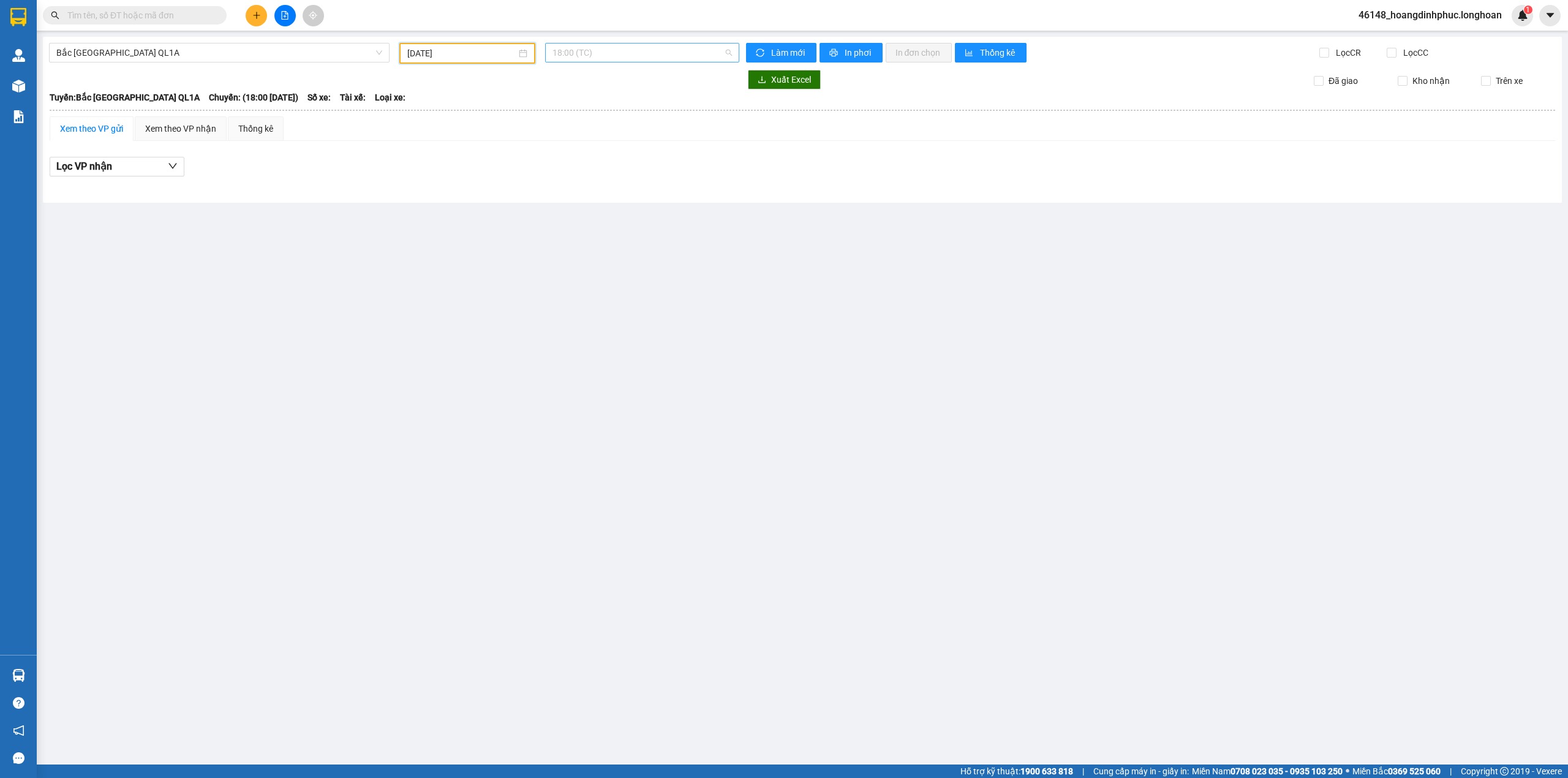
click at [591, 52] on span "18:00 (TC)" at bounding box center [643, 53] width 180 height 19
click at [585, 114] on div "23:00 (TC)" at bounding box center [600, 116] width 95 height 13
click at [286, 54] on span "Bắc Trung Nam QL1A" at bounding box center [220, 53] width 326 height 19
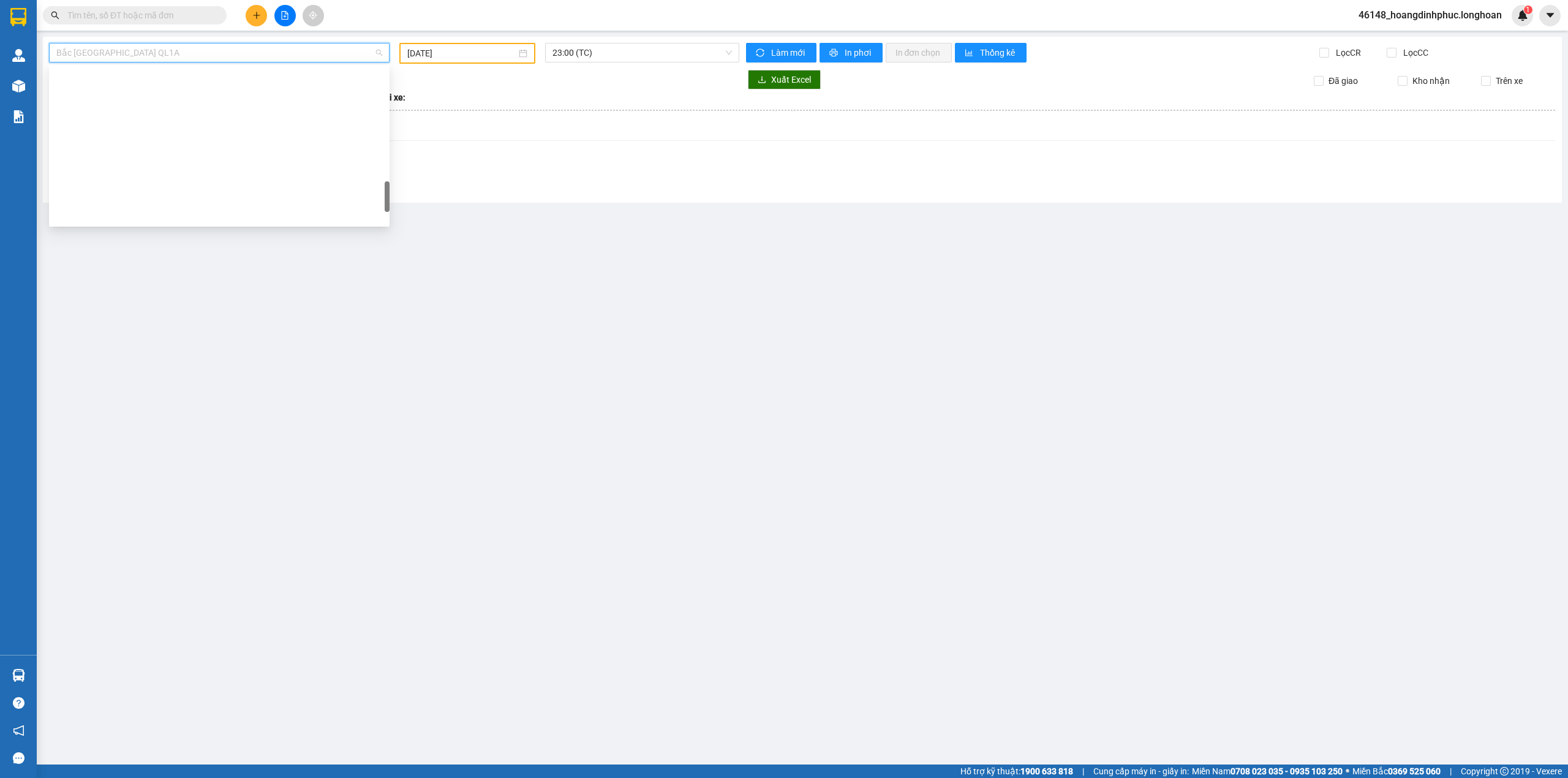
scroll to position [647, 0]
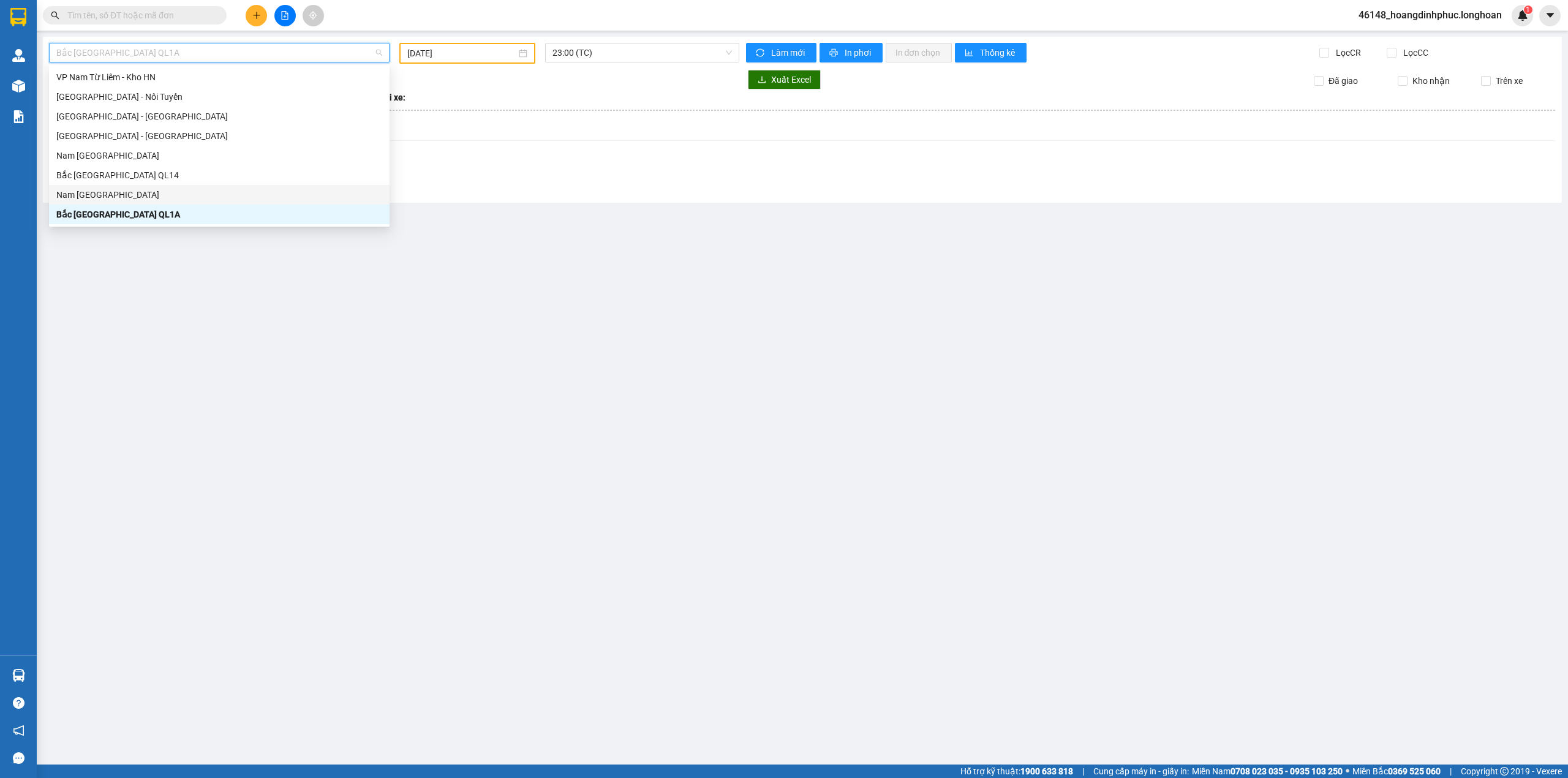
click at [125, 188] on div "Nam [GEOGRAPHIC_DATA]" at bounding box center [220, 194] width 326 height 13
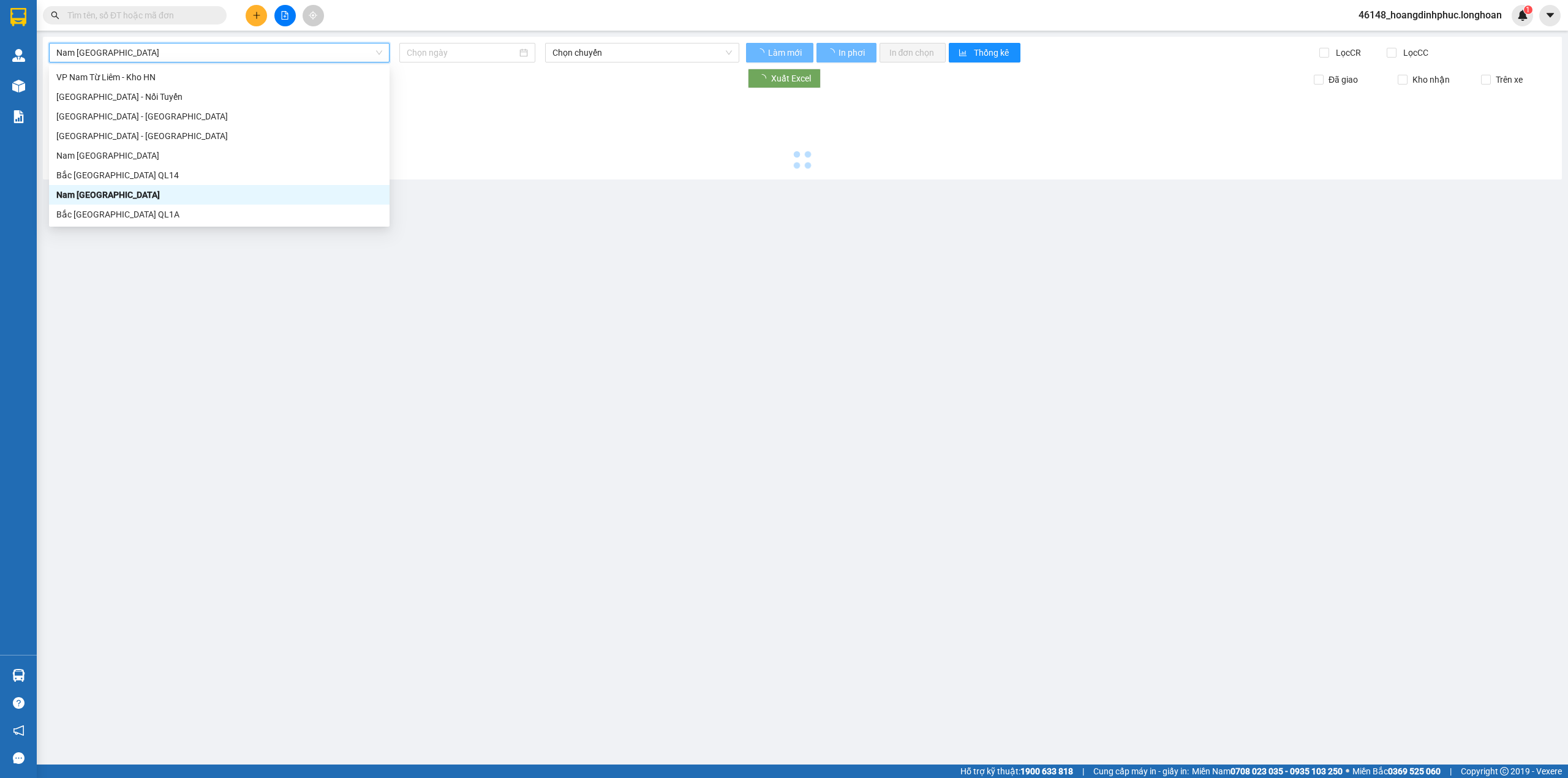
type input "[DATE]"
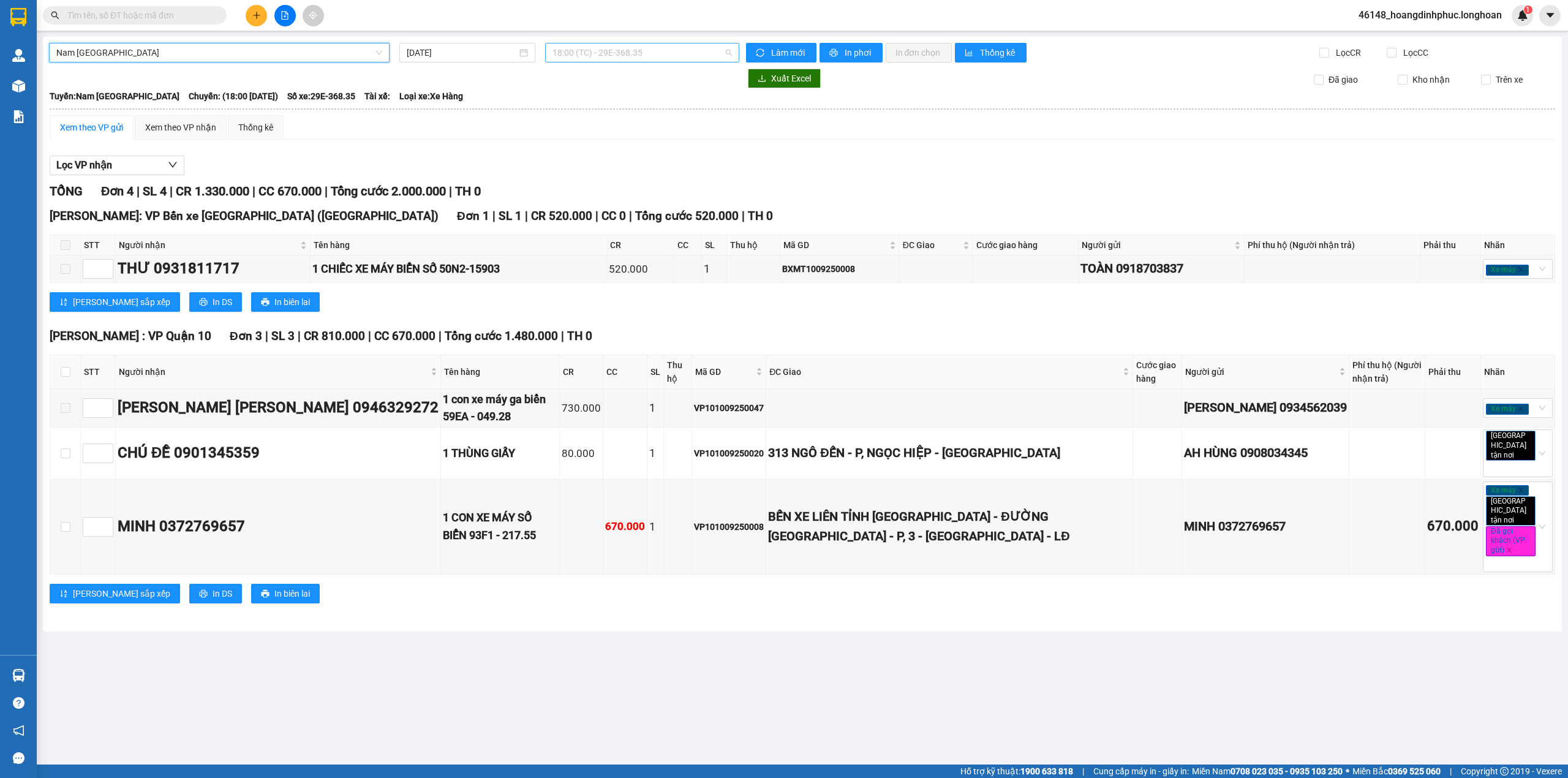
click at [629, 49] on span "18:00 (TC) - 29E-368.35" at bounding box center [643, 53] width 180 height 19
click at [64, 420] on td at bounding box center [65, 408] width 30 height 39
click at [172, 132] on div "Xem theo VP nhận" at bounding box center [181, 127] width 71 height 13
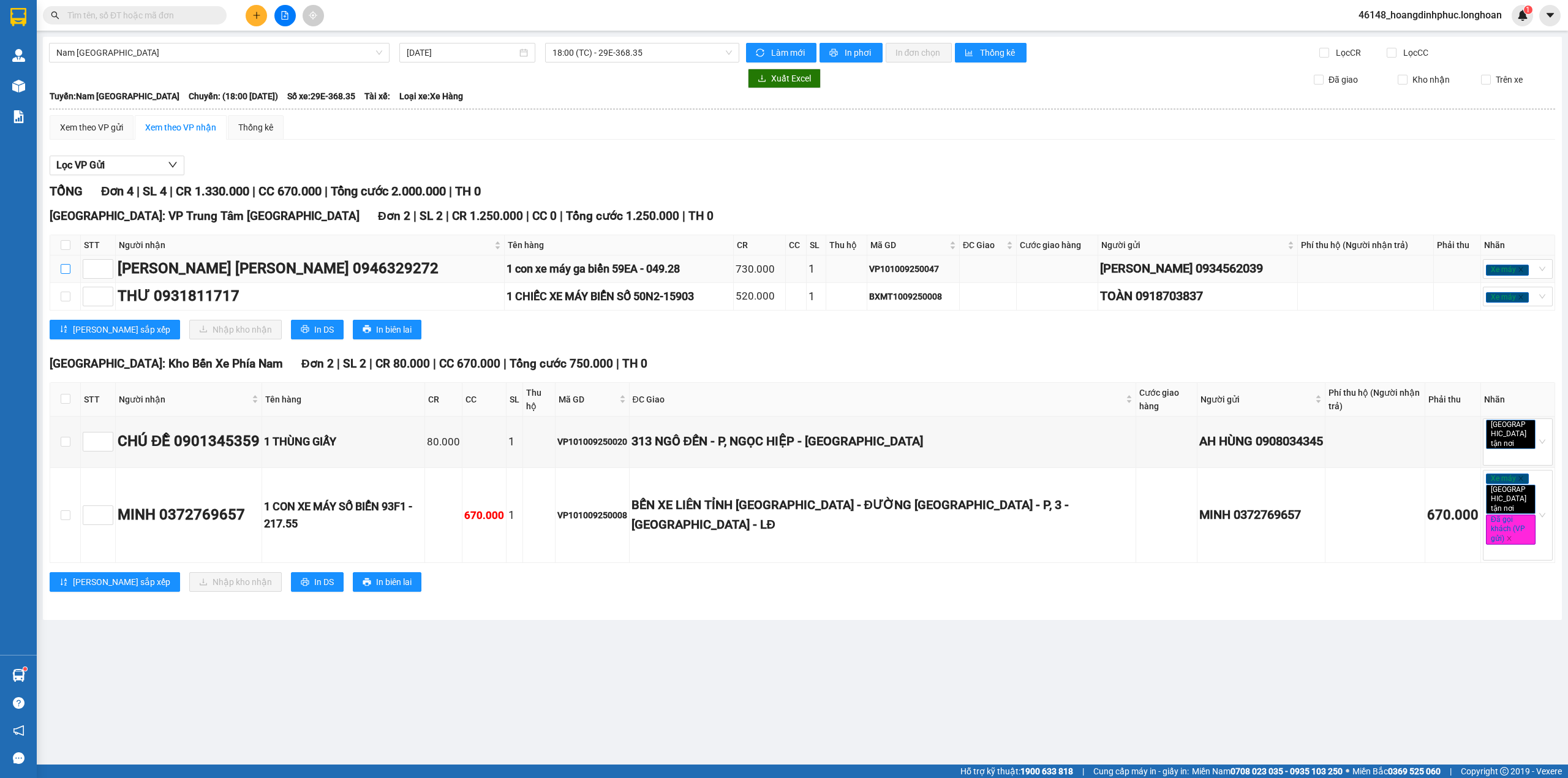
click at [68, 273] on input "checkbox" at bounding box center [65, 269] width 10 height 10
checkbox input "true"
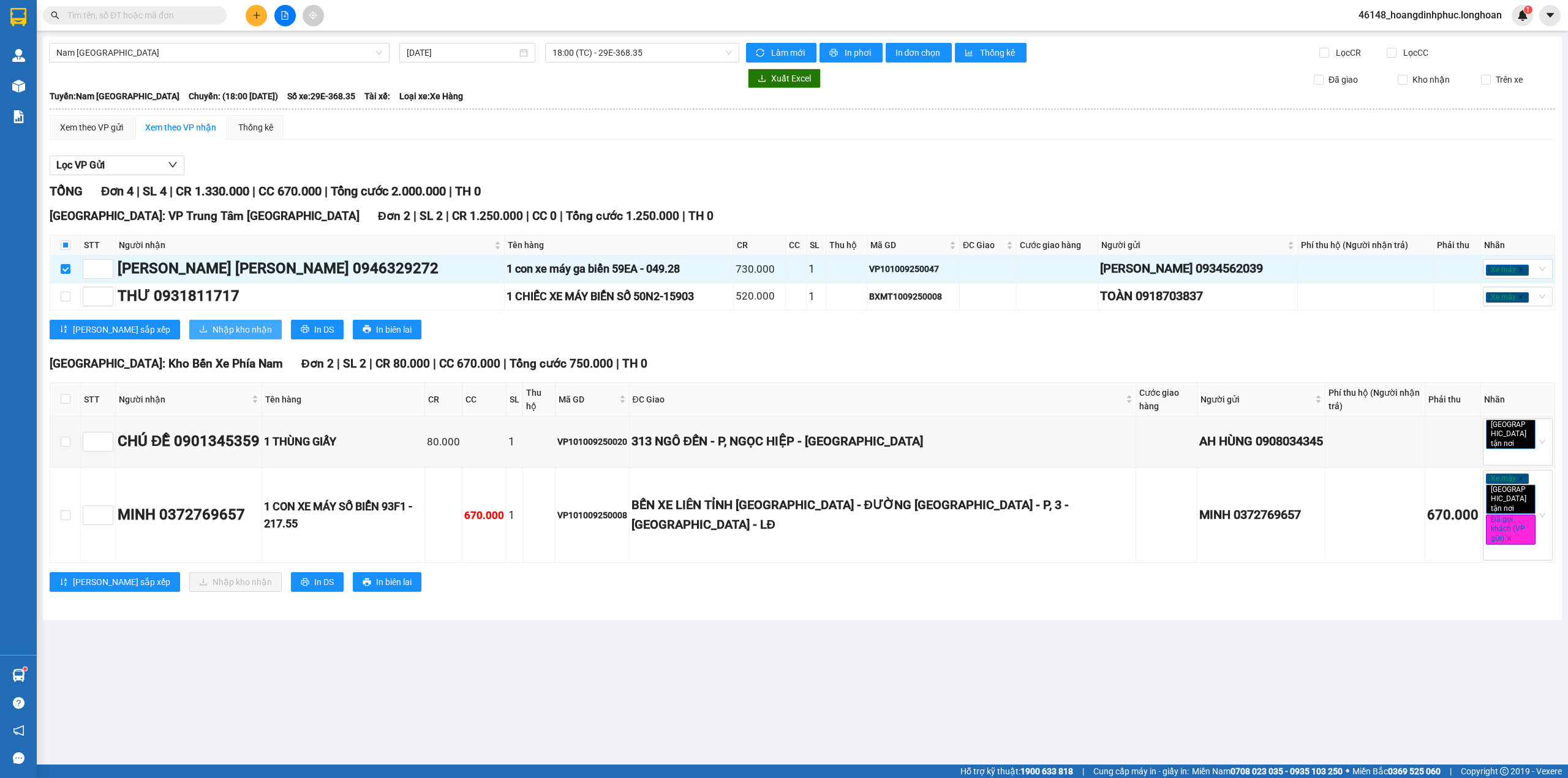
click at [189, 326] on button "Nhập kho nhận" at bounding box center [235, 329] width 92 height 19
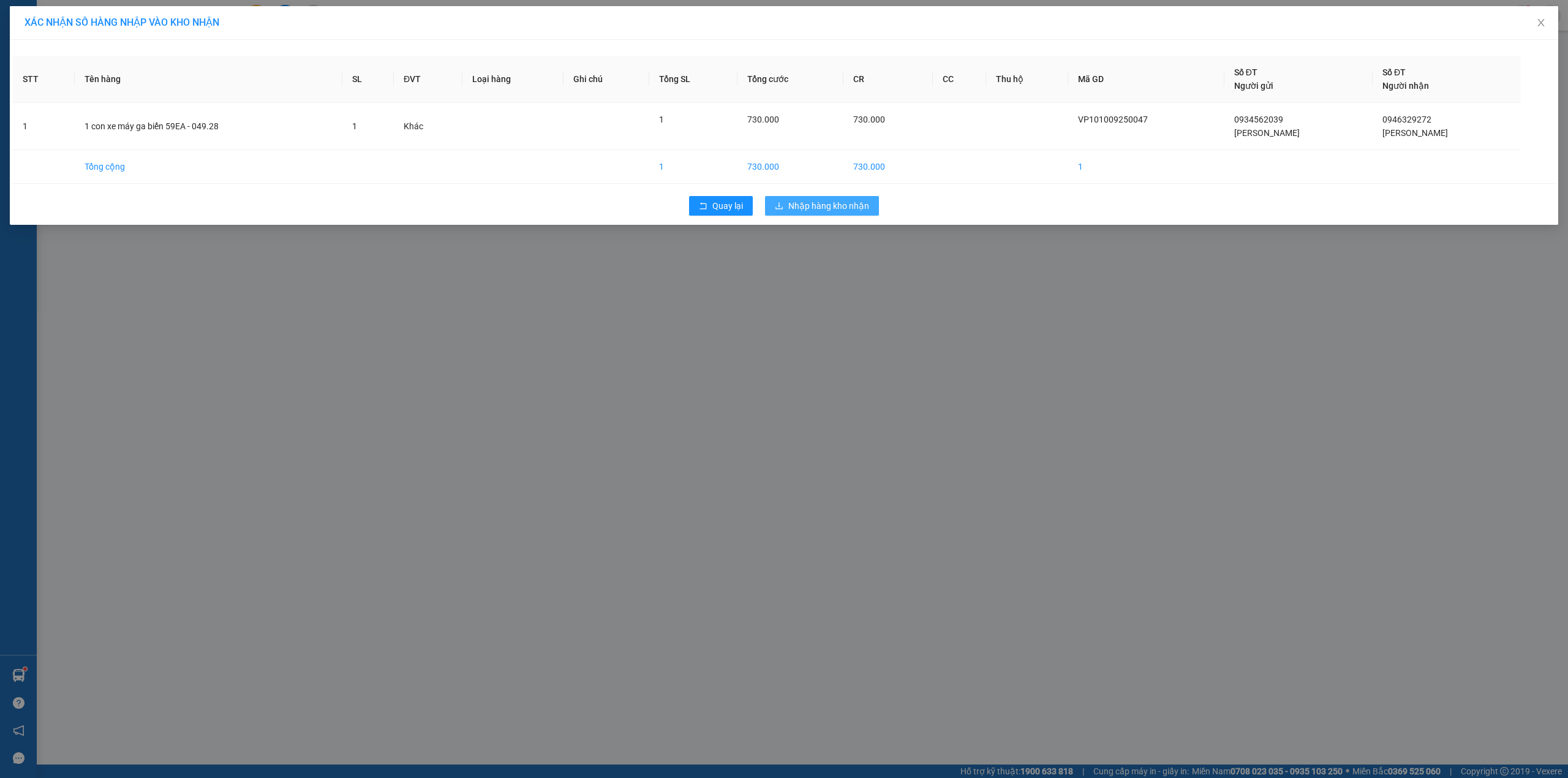
click at [856, 212] on span "Nhập hàng kho nhận" at bounding box center [828, 205] width 81 height 13
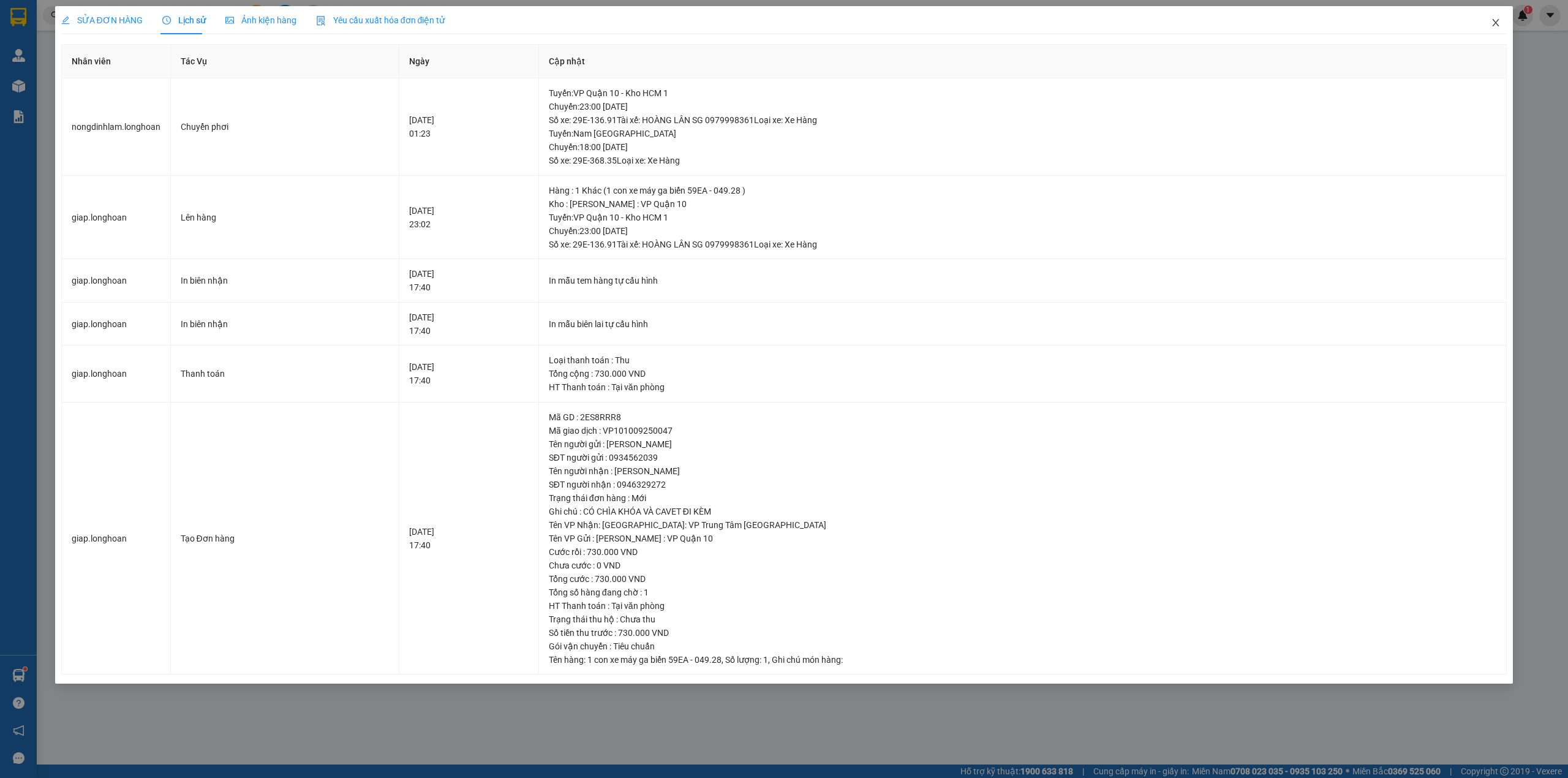
click at [1500, 18] on span "Close" at bounding box center [1496, 23] width 34 height 34
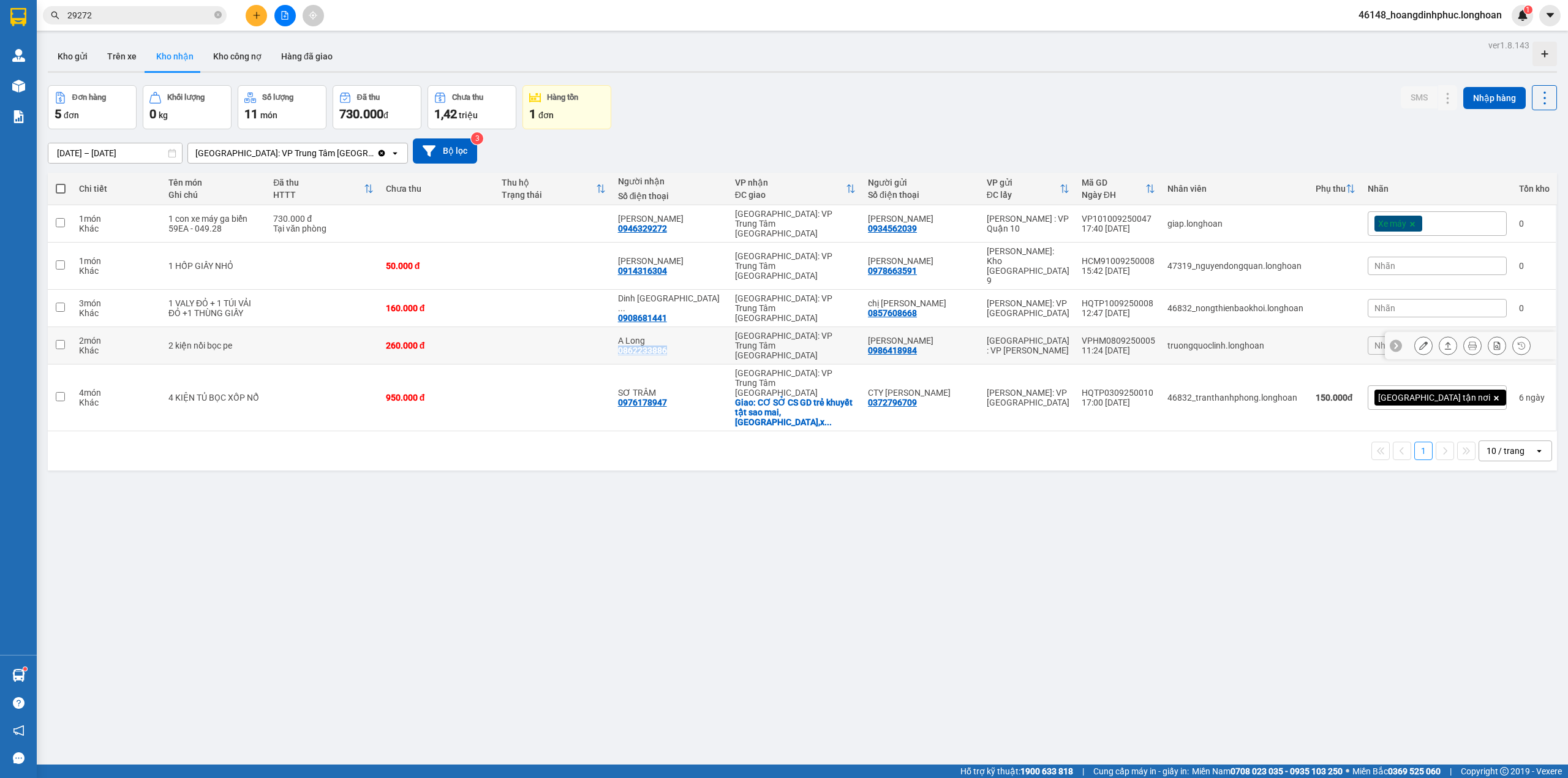
drag, startPoint x: 725, startPoint y: 310, endPoint x: 692, endPoint y: 312, distance: 33.1
click at [676, 335] on div "A Long 0862233886" at bounding box center [670, 345] width 105 height 19
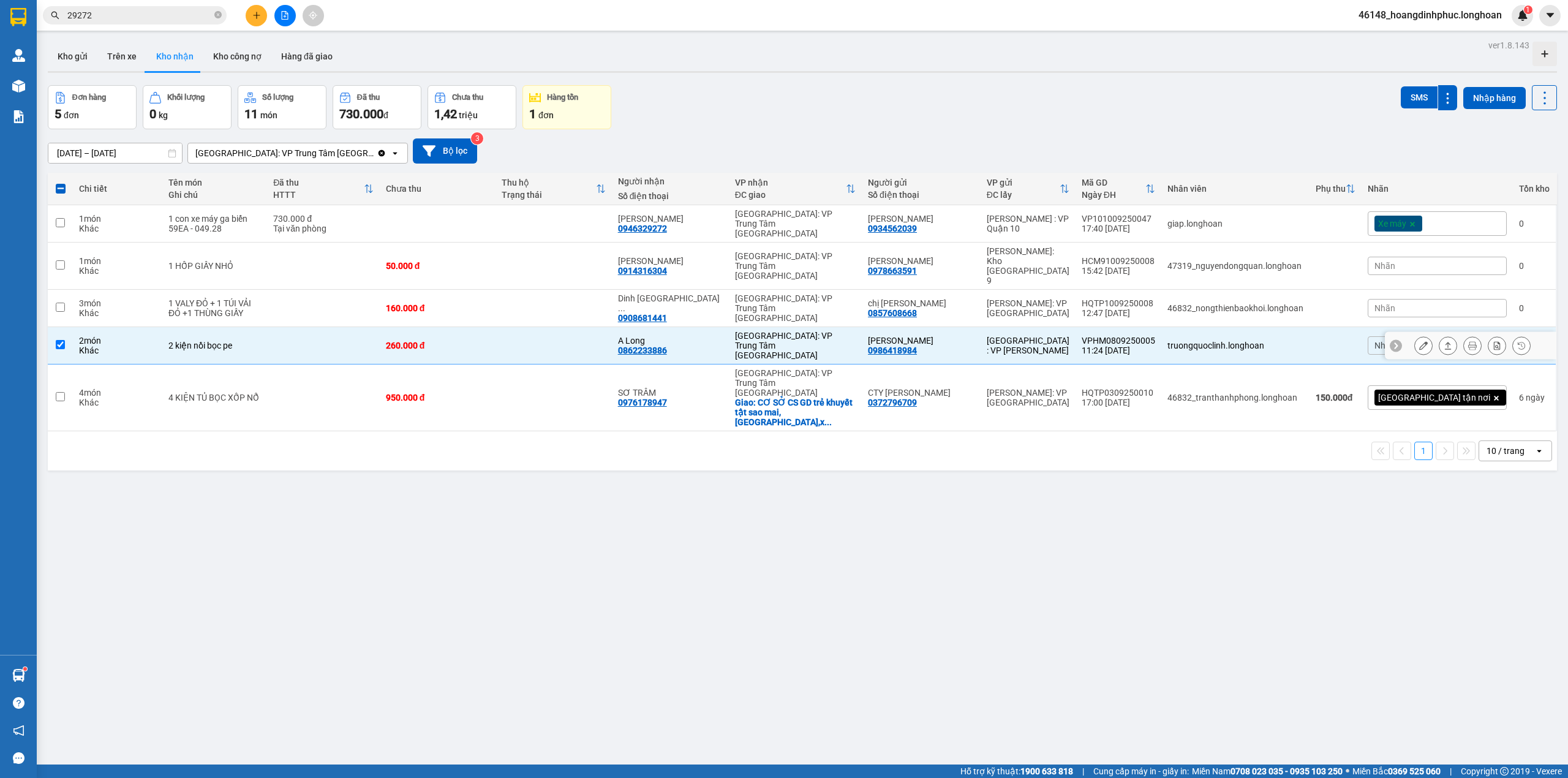
click at [611, 327] on td at bounding box center [553, 346] width 116 height 37
checkbox input "false"
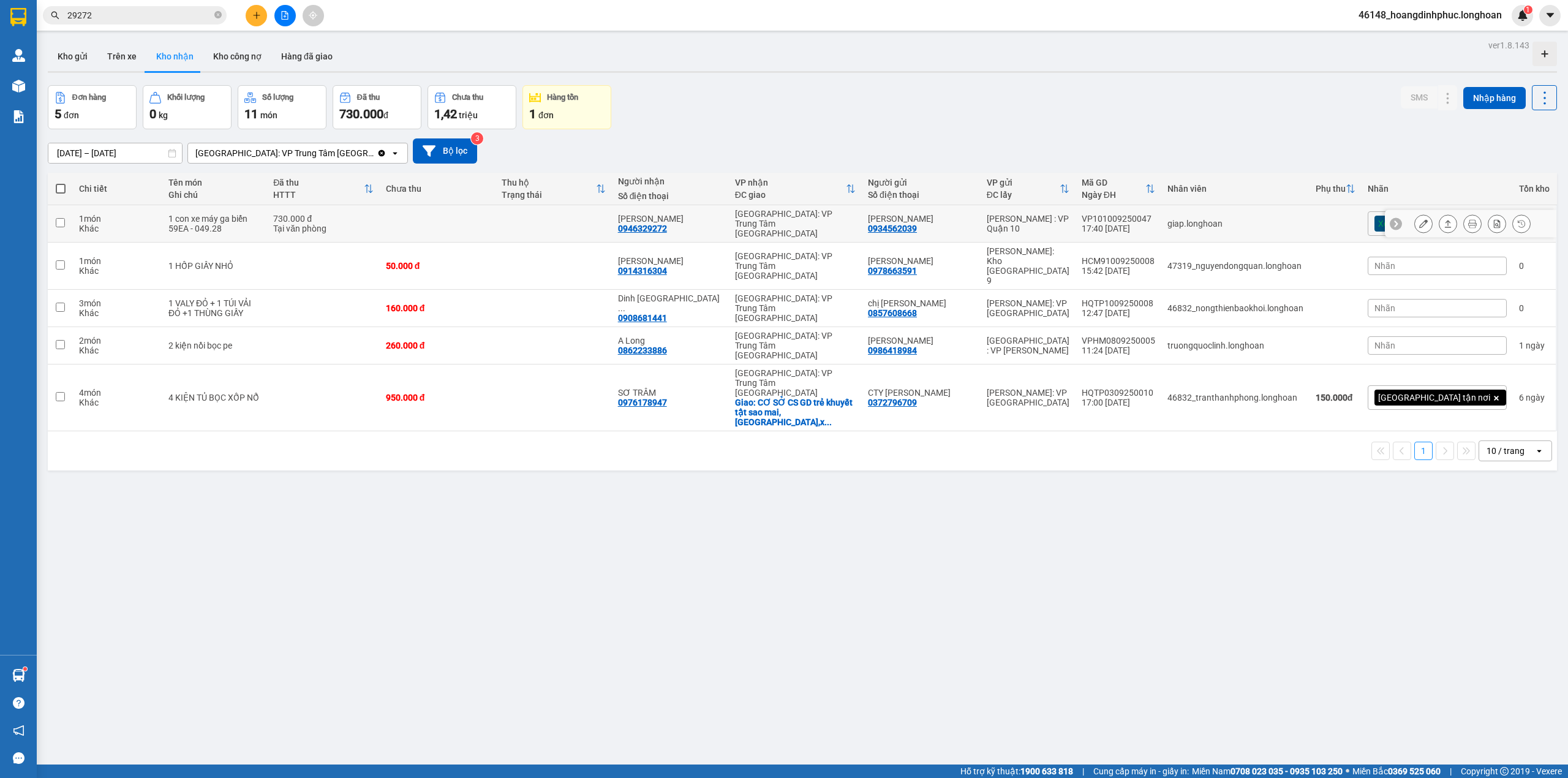
click at [1468, 219] on icon at bounding box center [1472, 223] width 9 height 9
